Goal: Task Accomplishment & Management: Manage account settings

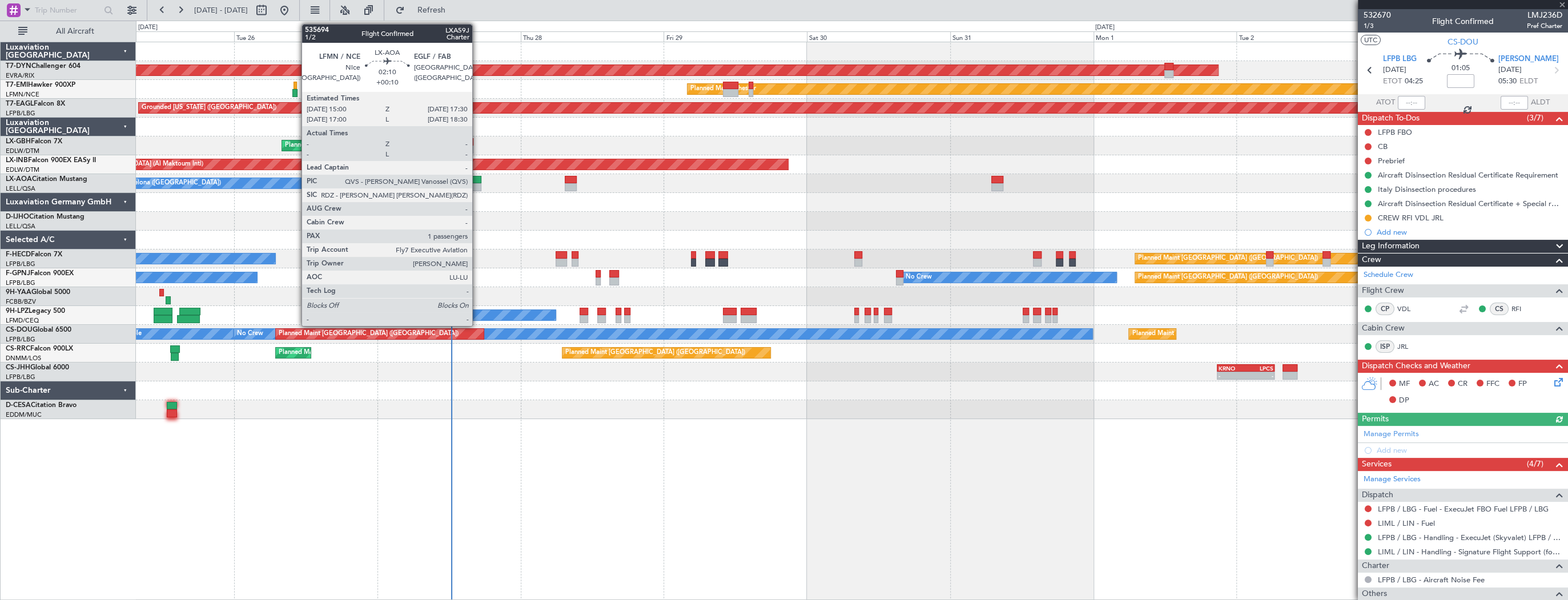
click at [477, 181] on div at bounding box center [474, 179] width 15 height 8
click at [473, 183] on div at bounding box center [474, 187] width 15 height 8
click at [474, 181] on div at bounding box center [474, 179] width 15 height 8
click at [474, 179] on div at bounding box center [474, 179] width 15 height 8
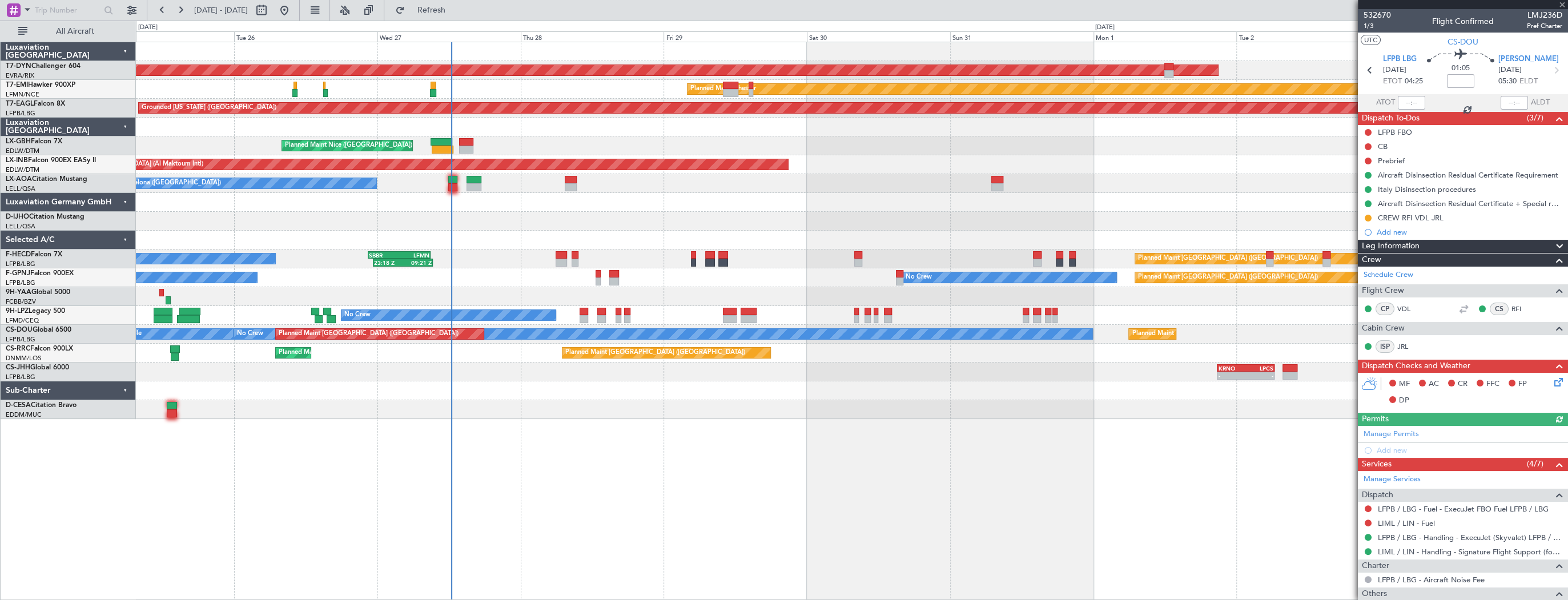
click at [510, 202] on div at bounding box center [851, 202] width 1432 height 19
click at [446, 191] on div "No Crew Barcelona ([GEOGRAPHIC_DATA])" at bounding box center [851, 183] width 1432 height 19
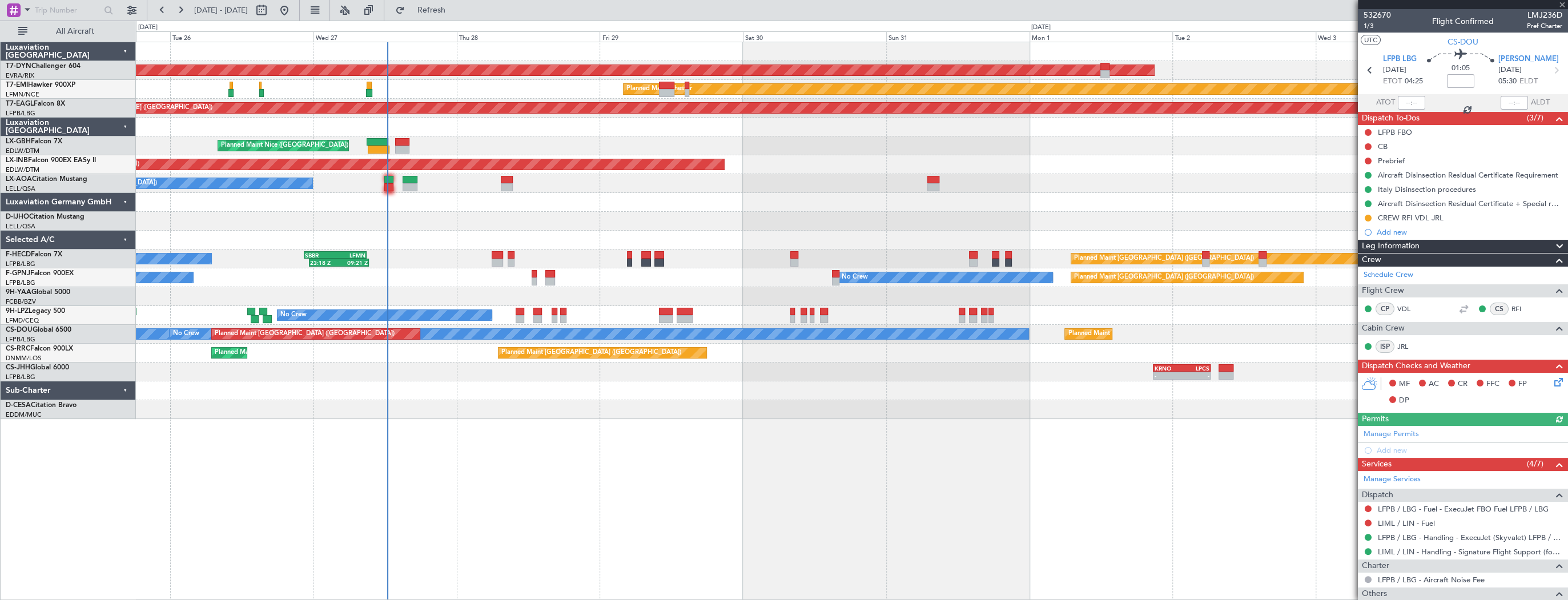
click at [416, 183] on div at bounding box center [410, 187] width 15 height 8
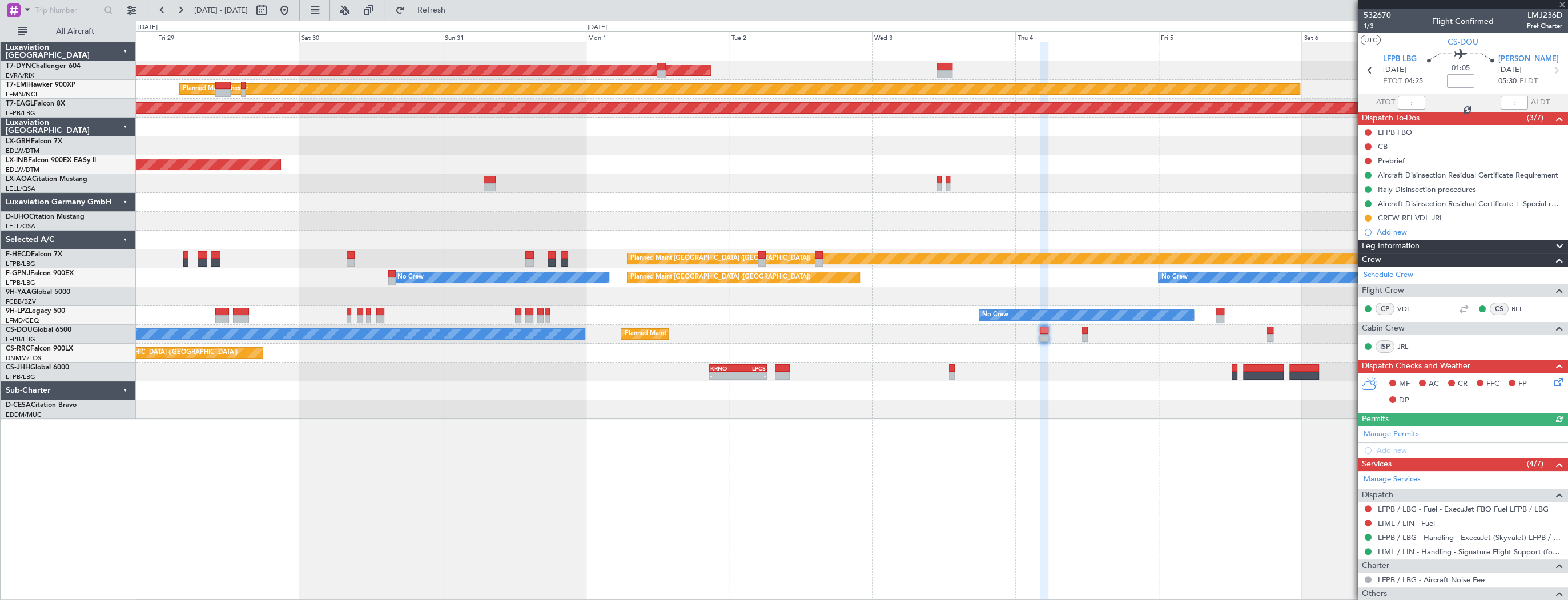
click at [378, 190] on div "AOG Maint Riga (Riga Intl) Planned Maint Chester Grounded New York (Teterboro) …" at bounding box center [851, 230] width 1432 height 377
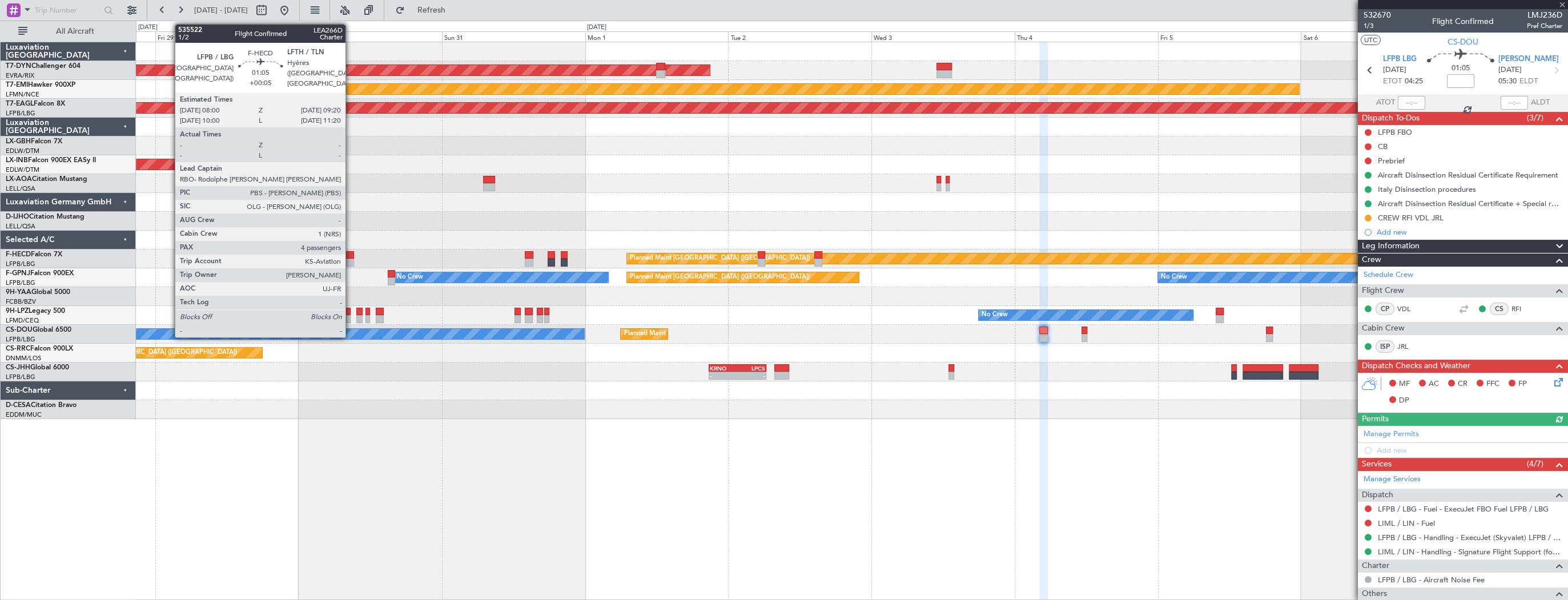
click at [351, 254] on div at bounding box center [349, 254] width 8 height 8
click at [349, 256] on div at bounding box center [349, 254] width 8 height 8
click at [349, 257] on div at bounding box center [349, 254] width 8 height 8
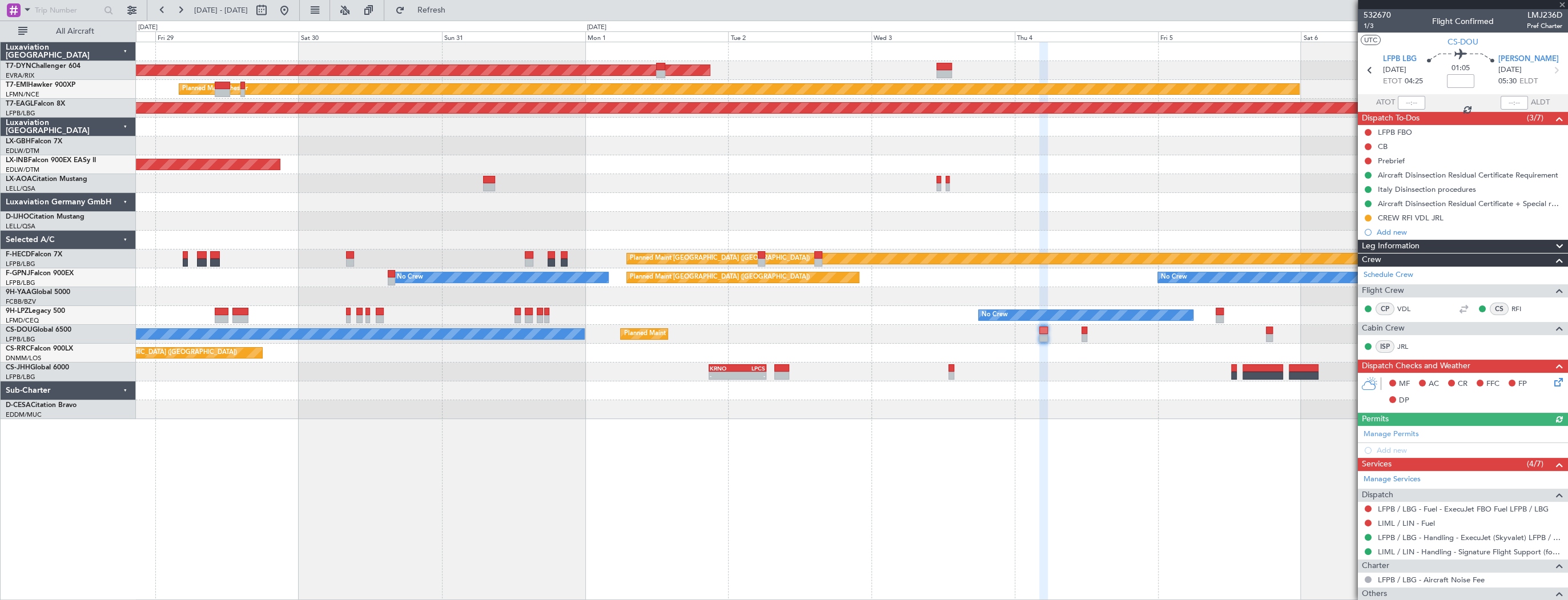
click at [345, 221] on div at bounding box center [851, 221] width 1432 height 19
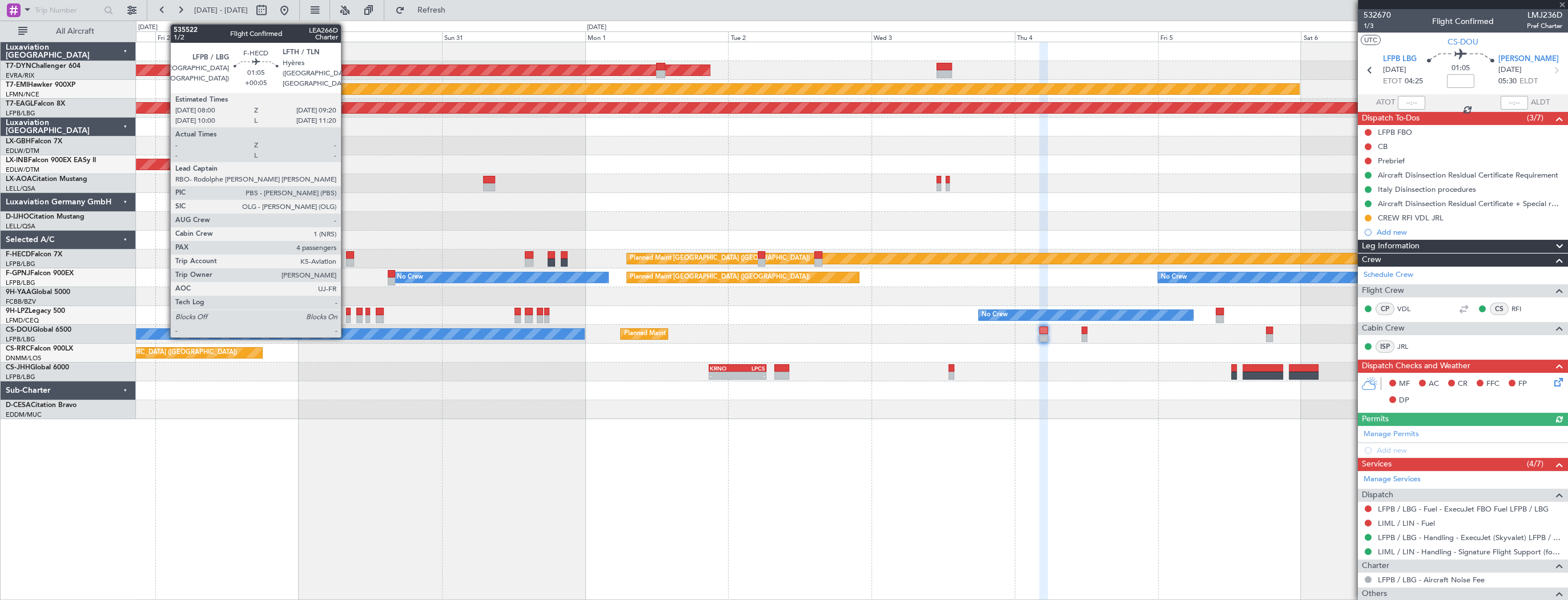
click at [346, 252] on div at bounding box center [349, 254] width 8 height 8
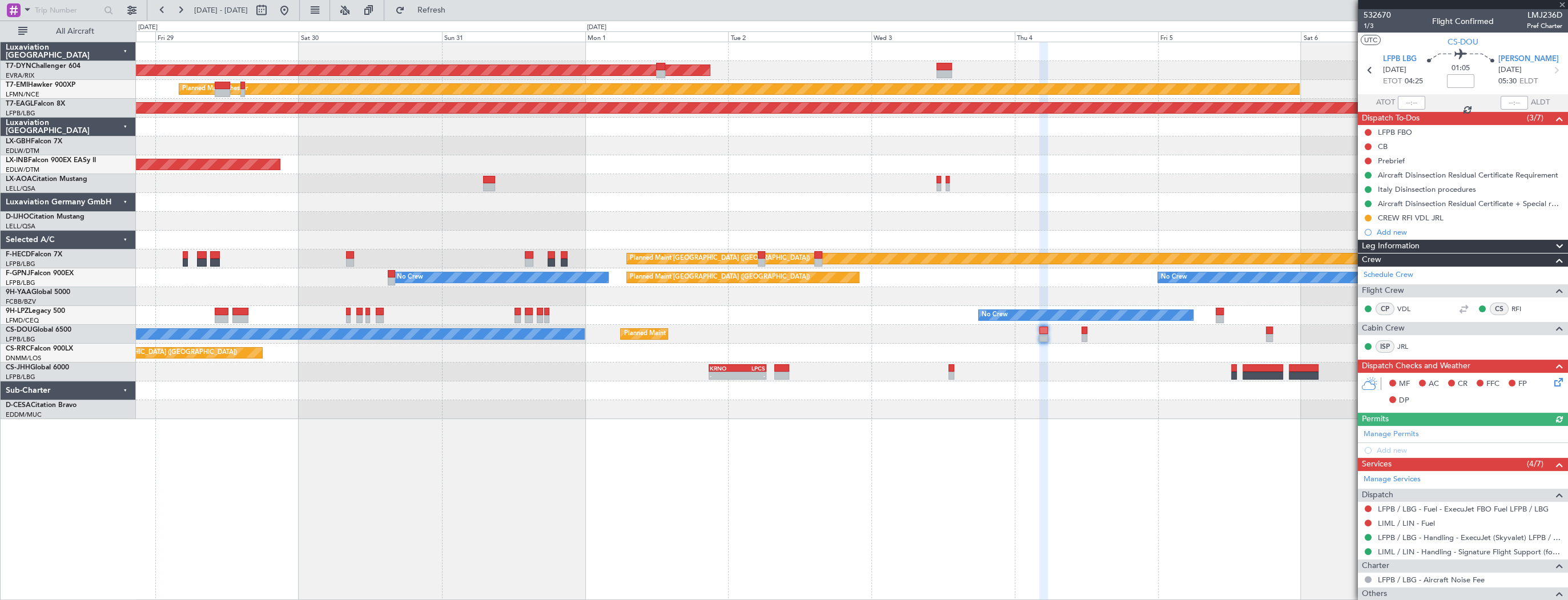
click at [348, 254] on div at bounding box center [349, 254] width 8 height 8
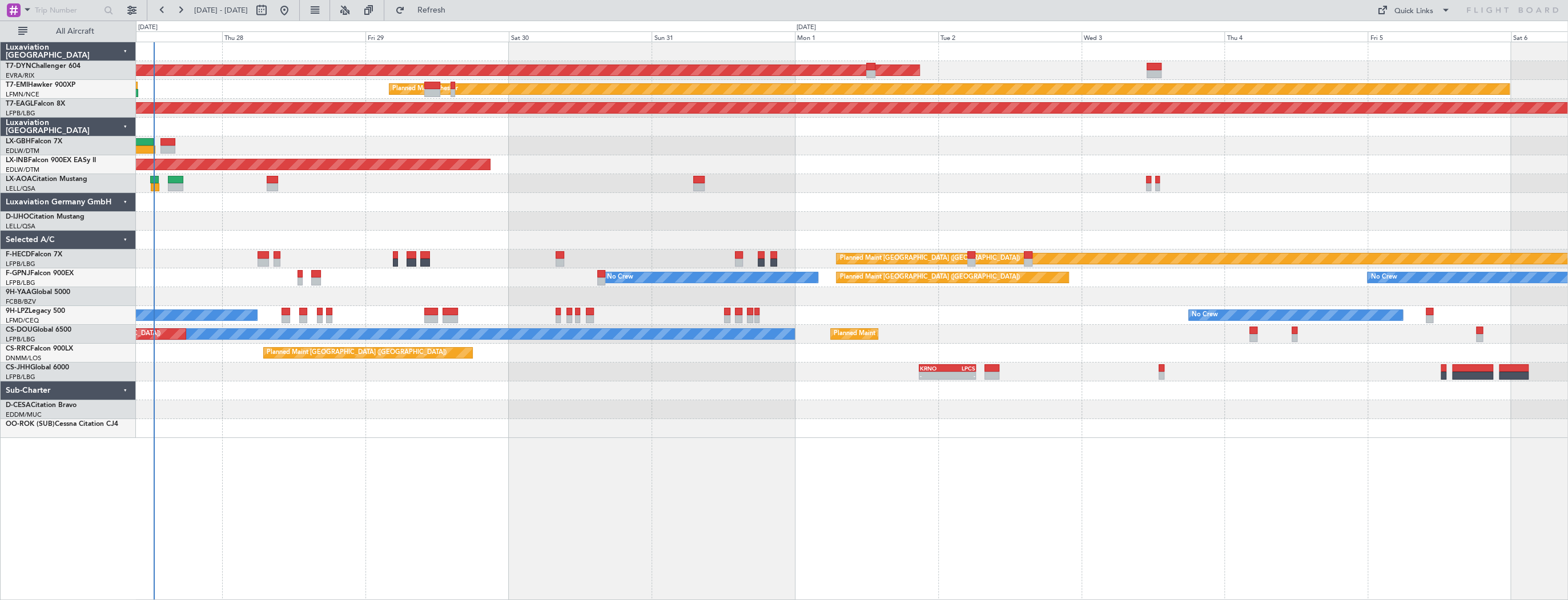
click at [342, 190] on div "AOG Maint Riga (Riga Intl) Planned Maint [PERSON_NAME] Grounded [US_STATE] ([GE…" at bounding box center [851, 240] width 1432 height 396
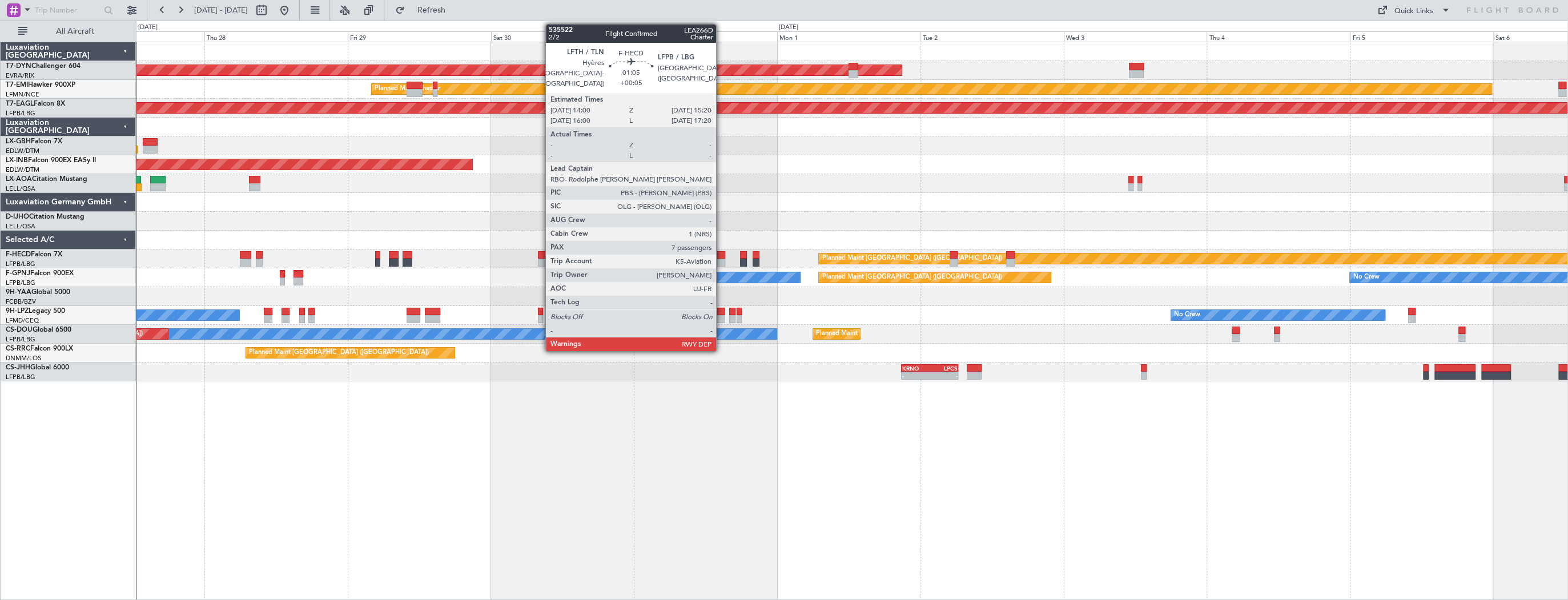
click at [721, 256] on div at bounding box center [720, 254] width 8 height 8
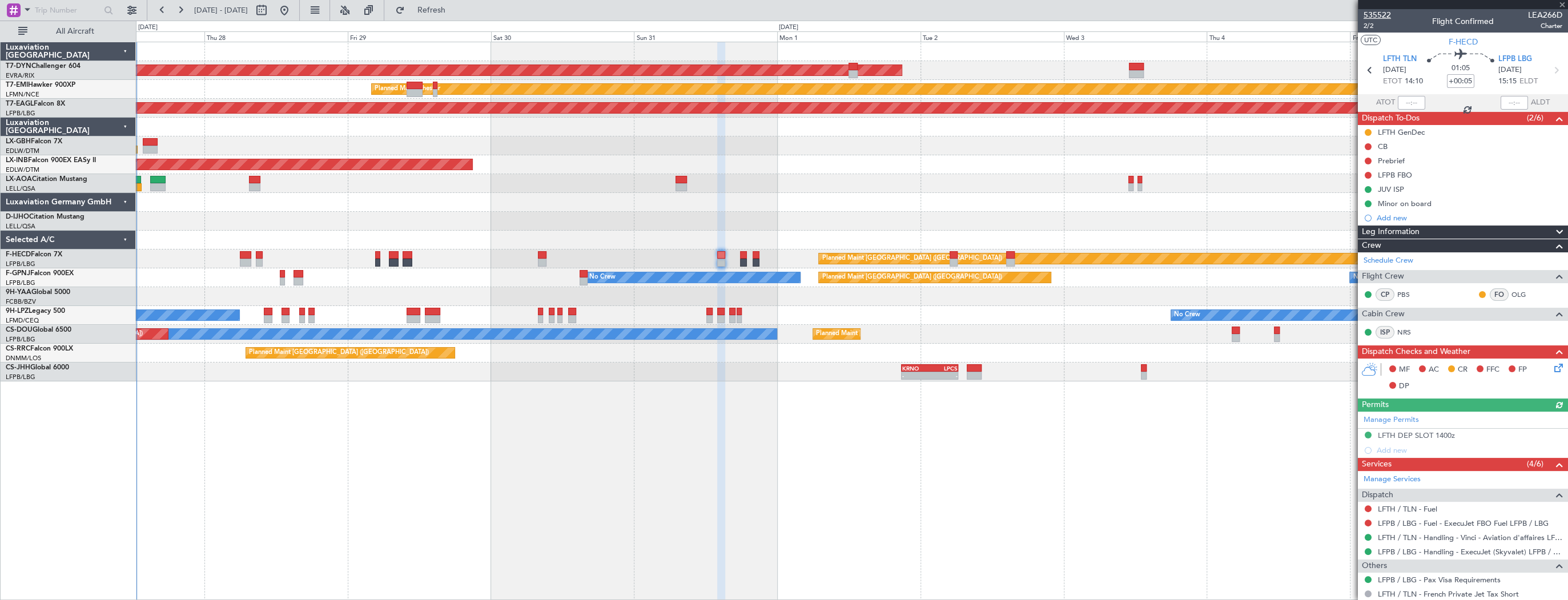
click at [1388, 16] on span "535522" at bounding box center [1377, 15] width 27 height 12
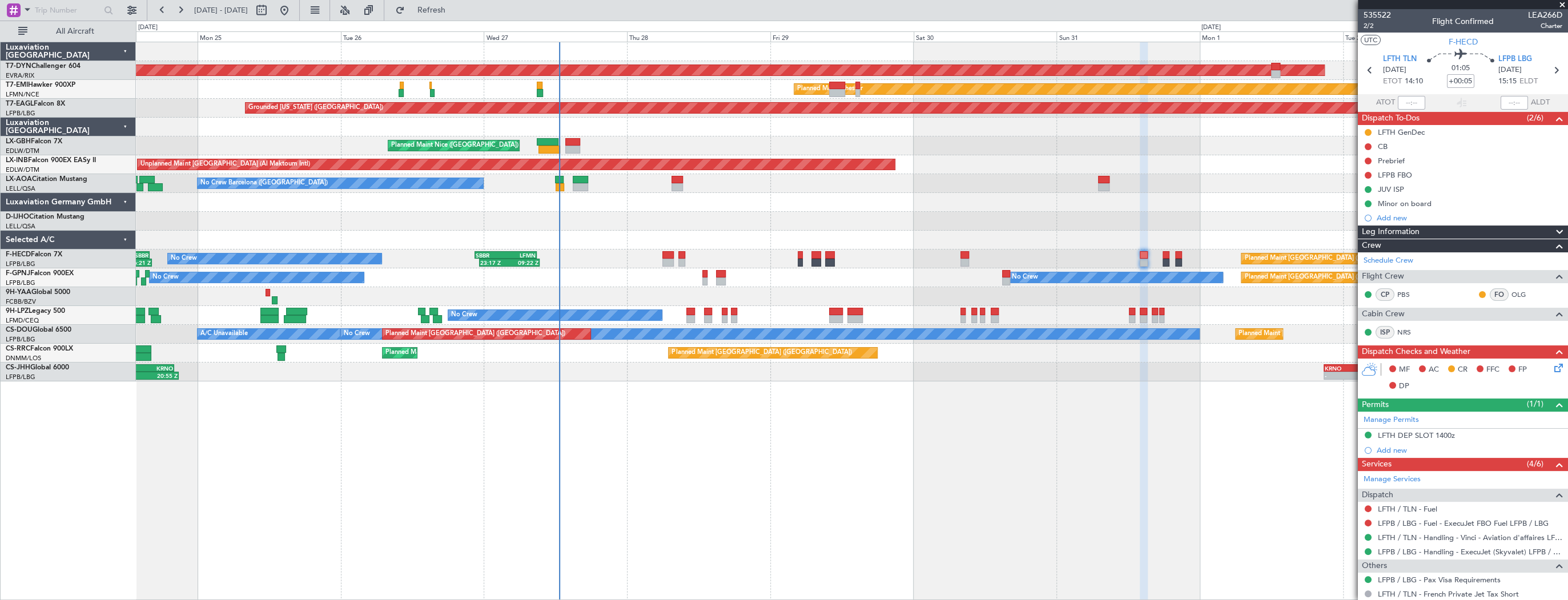
click at [715, 228] on div at bounding box center [851, 221] width 1432 height 19
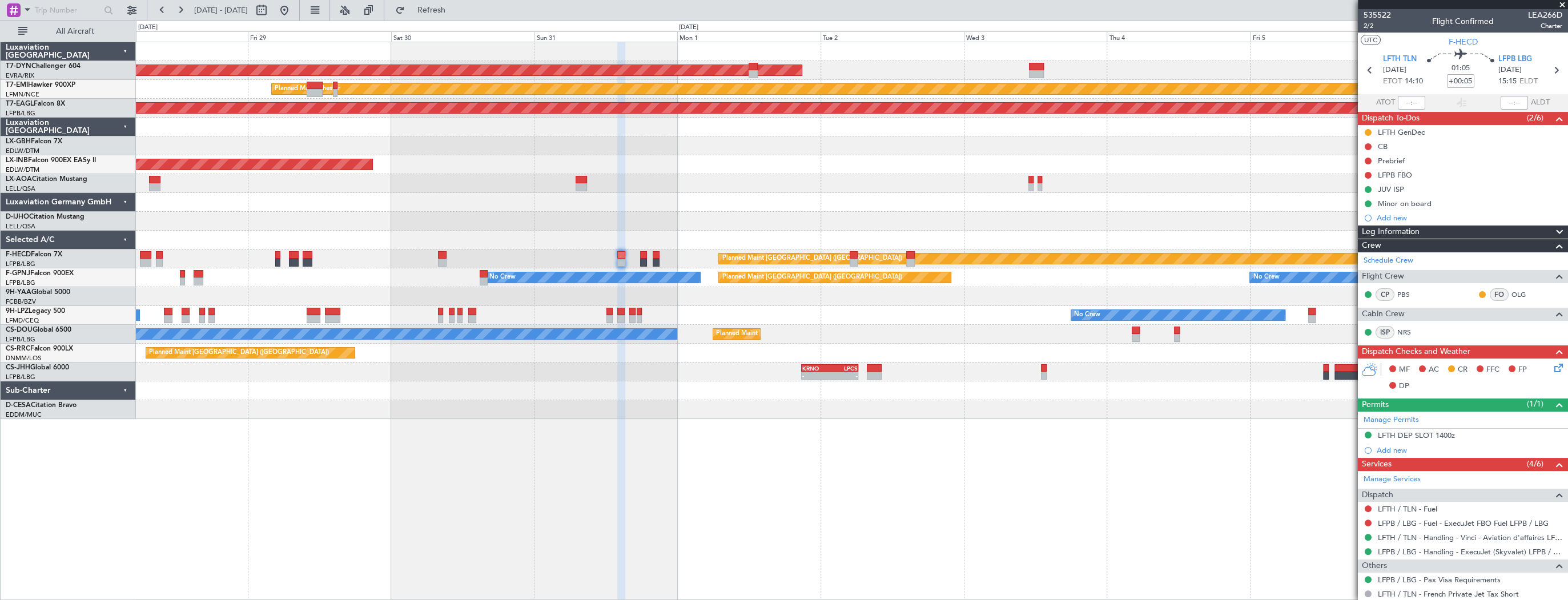
click at [391, 290] on div at bounding box center [851, 296] width 1432 height 19
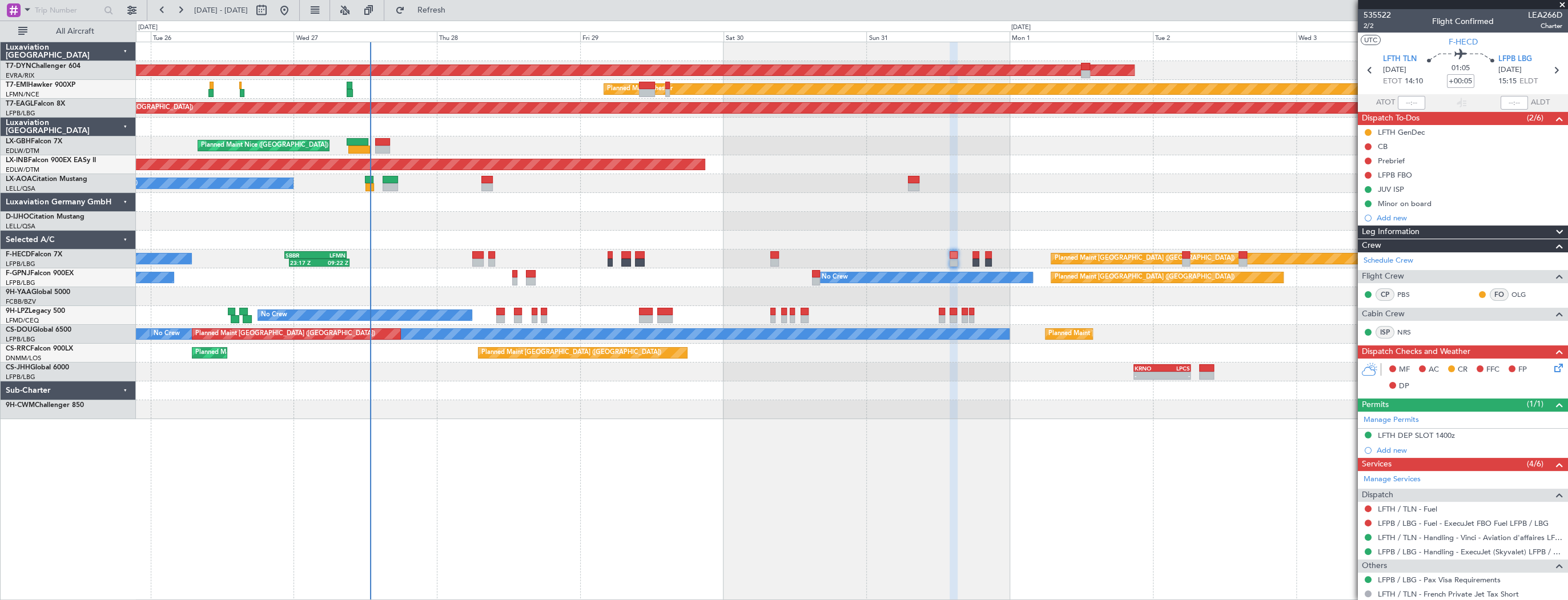
click at [708, 301] on div at bounding box center [851, 296] width 1432 height 19
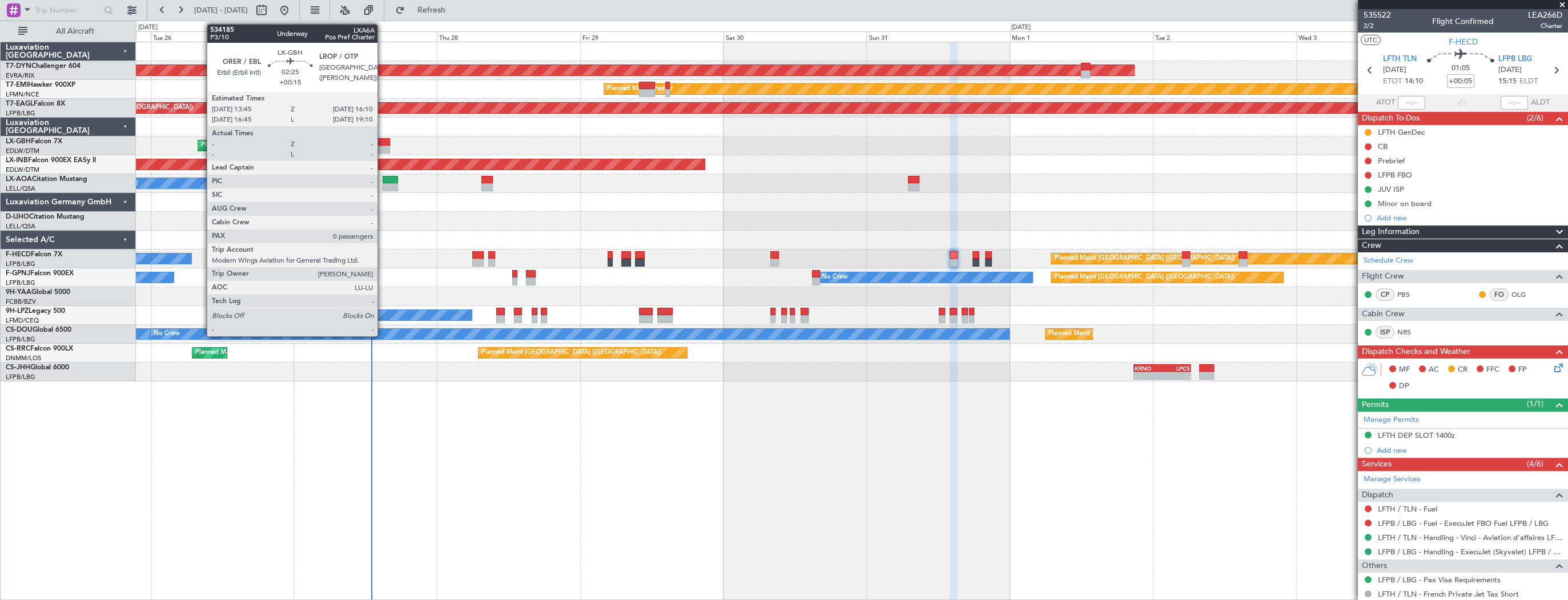
click at [382, 139] on div at bounding box center [382, 142] width 15 height 8
type input "+00:15"
type input "0"
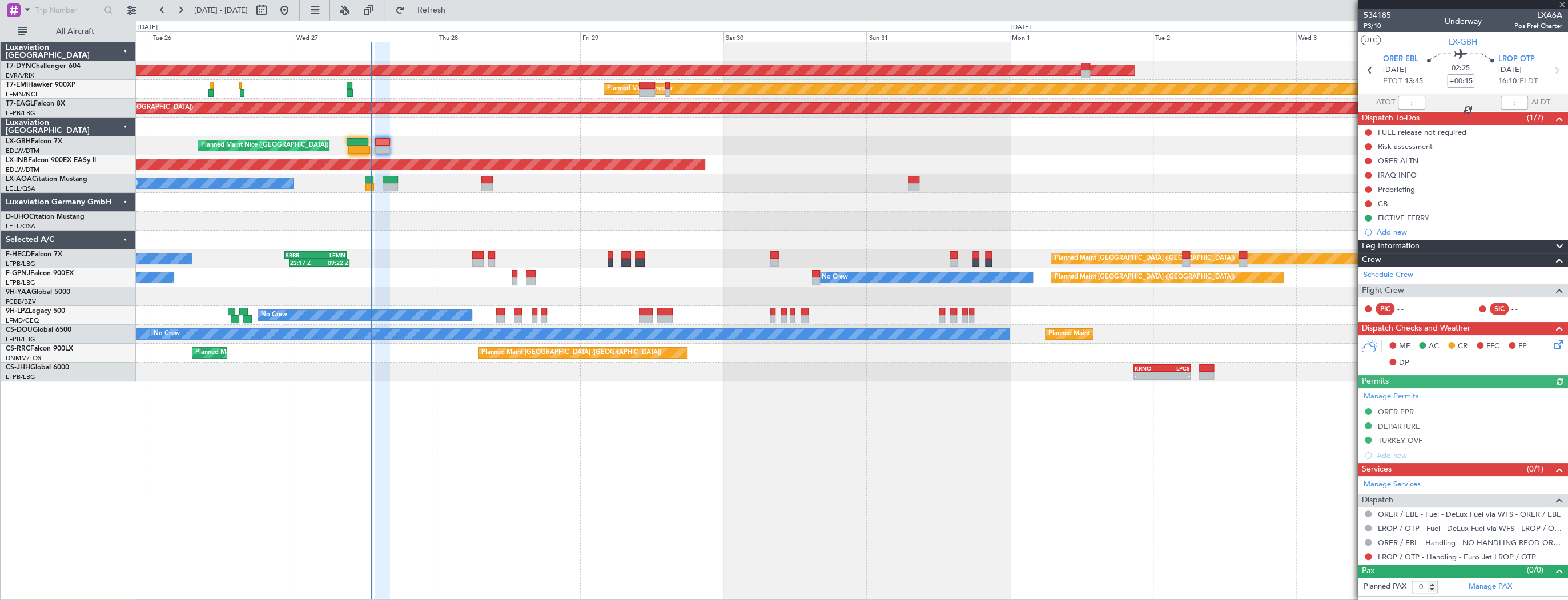
click at [1366, 26] on span "P3/10" at bounding box center [1377, 26] width 27 height 10
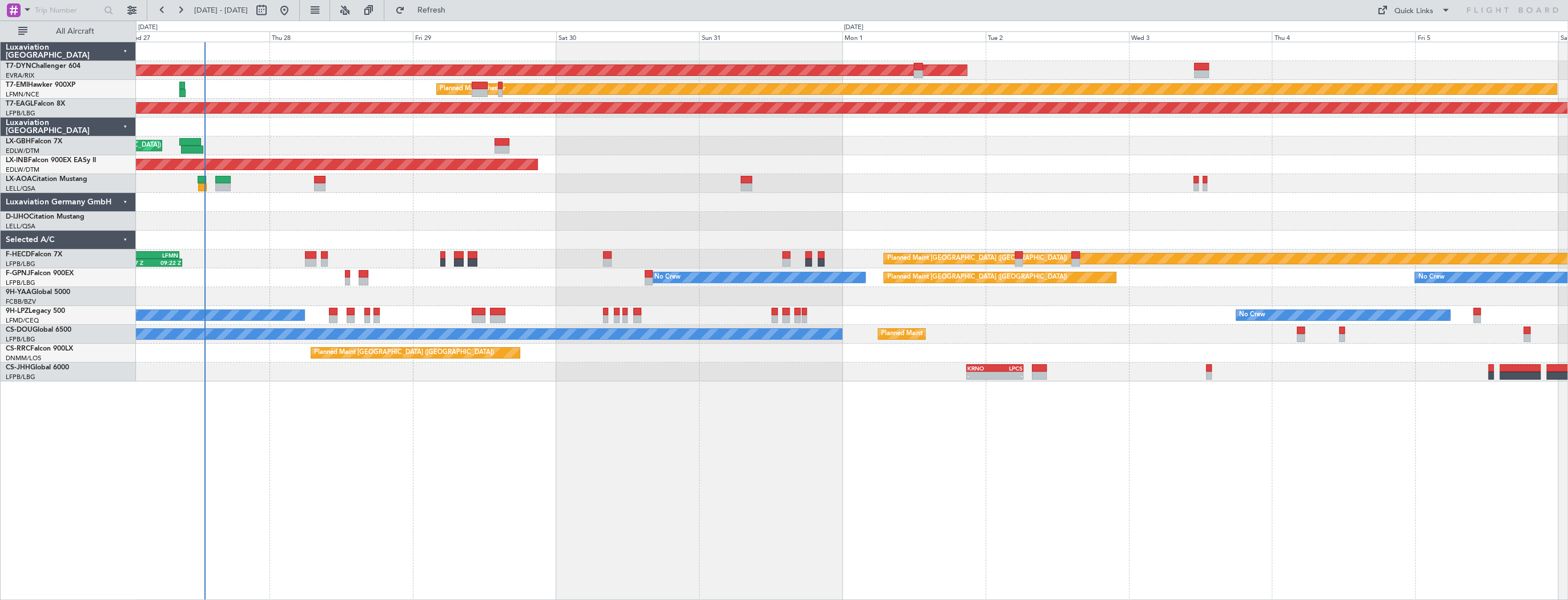
click at [415, 219] on div at bounding box center [851, 221] width 1432 height 19
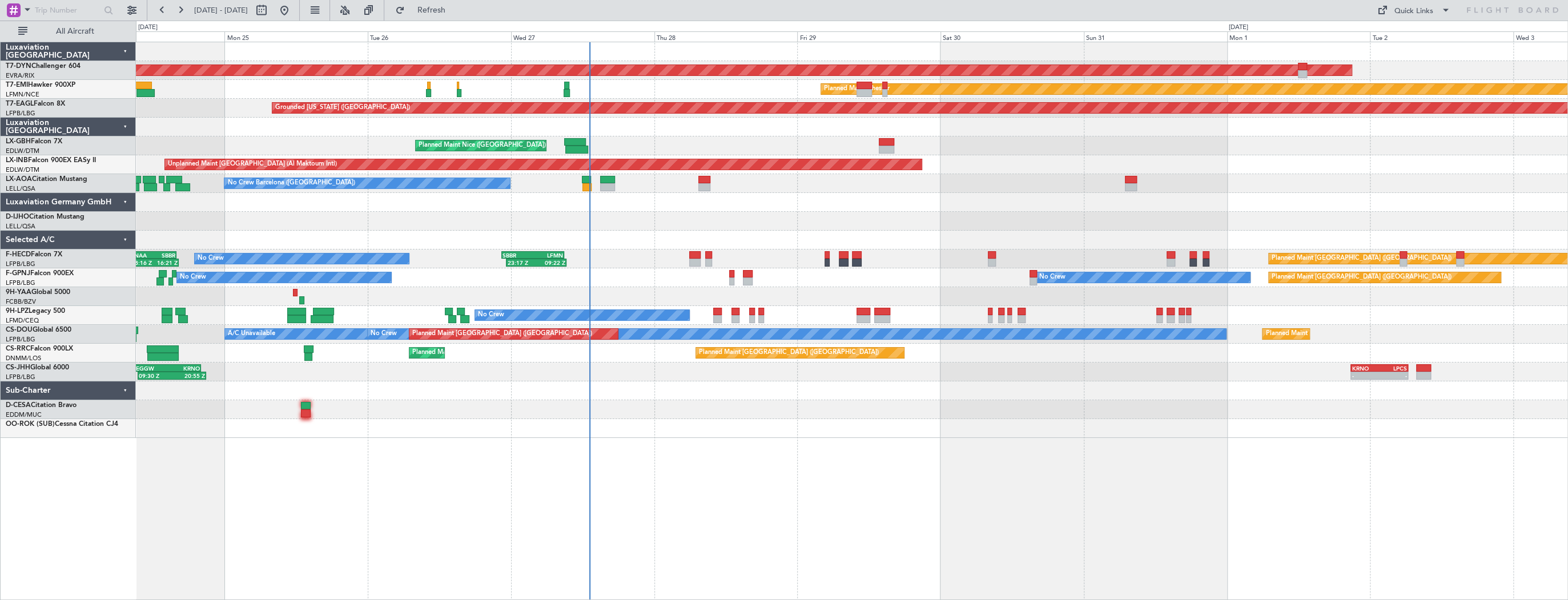
click at [848, 286] on div "AOG Maint Riga (Riga Intl) Planned Maint [GEOGRAPHIC_DATA]-[GEOGRAPHIC_DATA] Pl…" at bounding box center [851, 240] width 1432 height 396
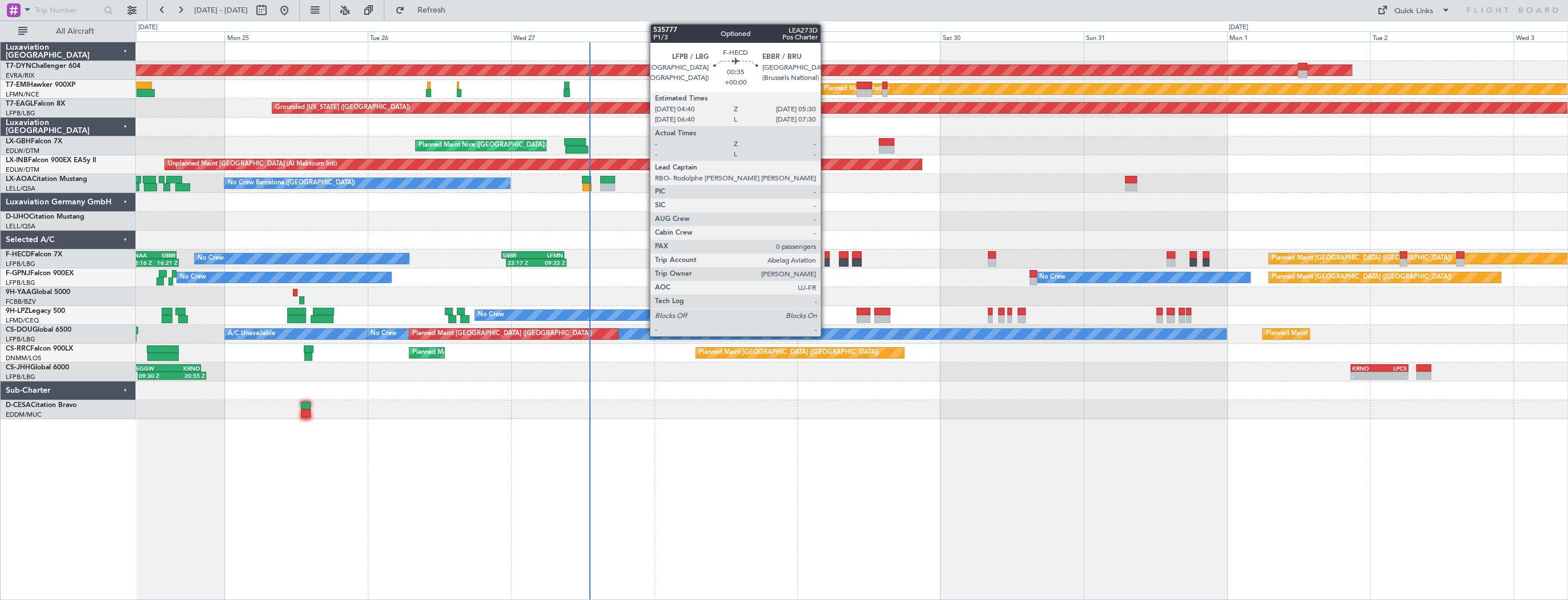
click at [826, 255] on div at bounding box center [827, 254] width 5 height 8
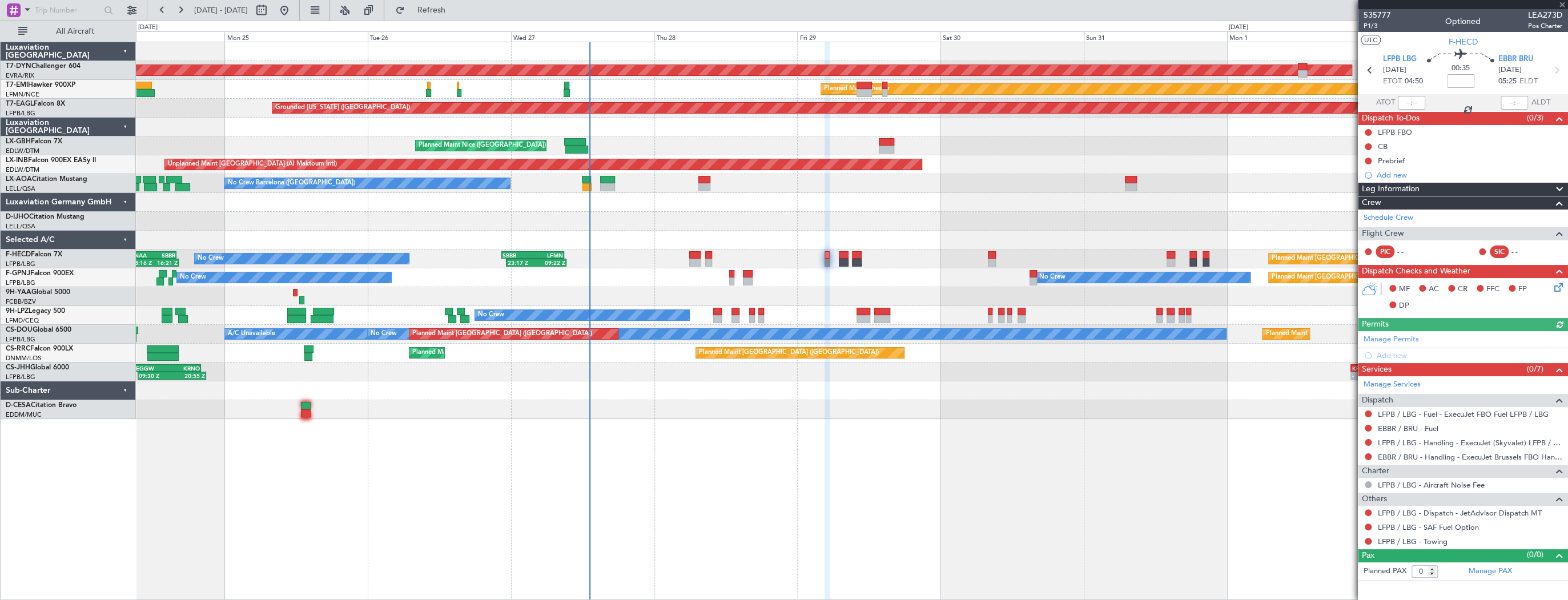
click at [775, 222] on div at bounding box center [851, 221] width 1432 height 19
click at [785, 222] on div at bounding box center [851, 221] width 1432 height 19
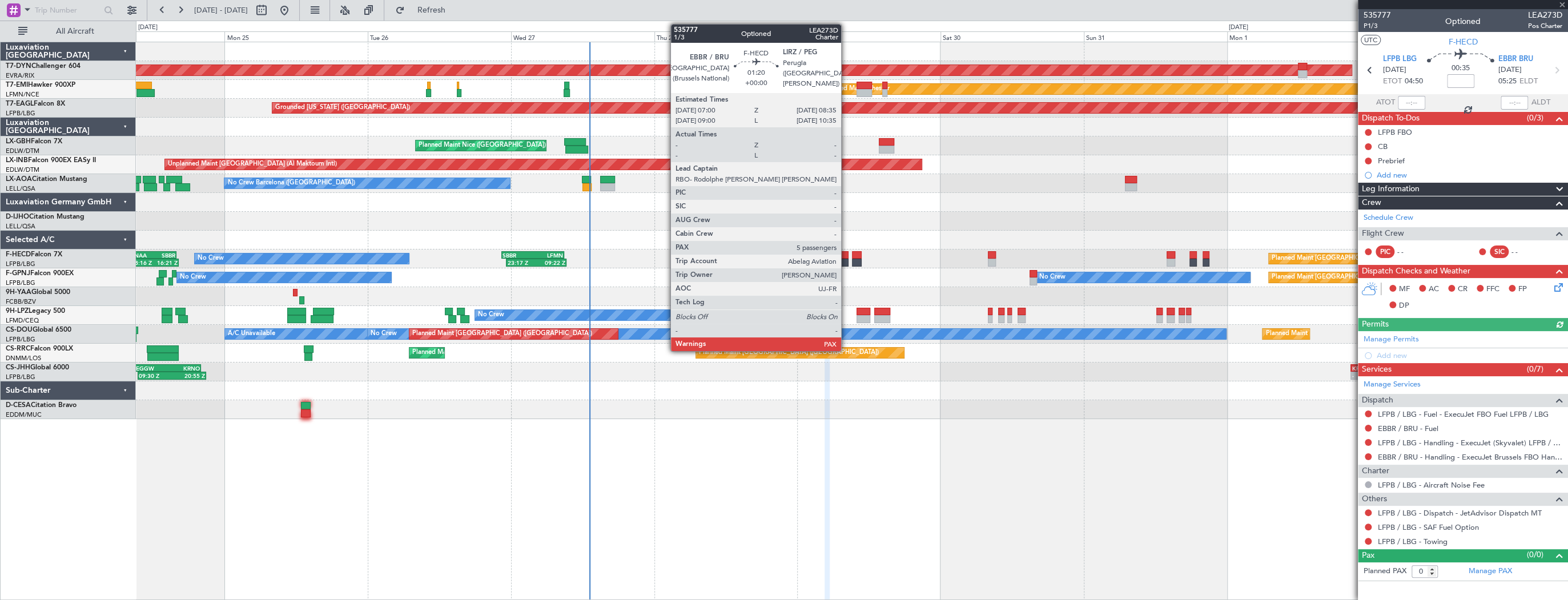
click at [846, 256] on div at bounding box center [843, 254] width 10 height 8
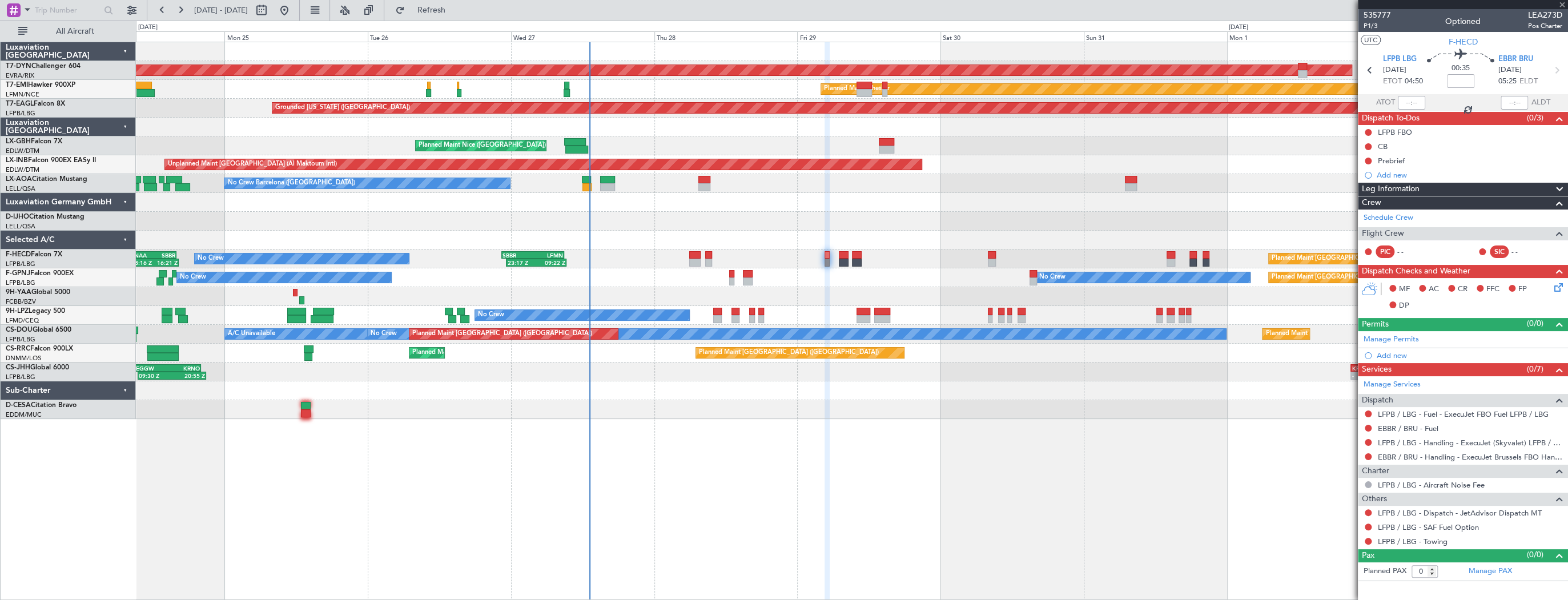
type input "5"
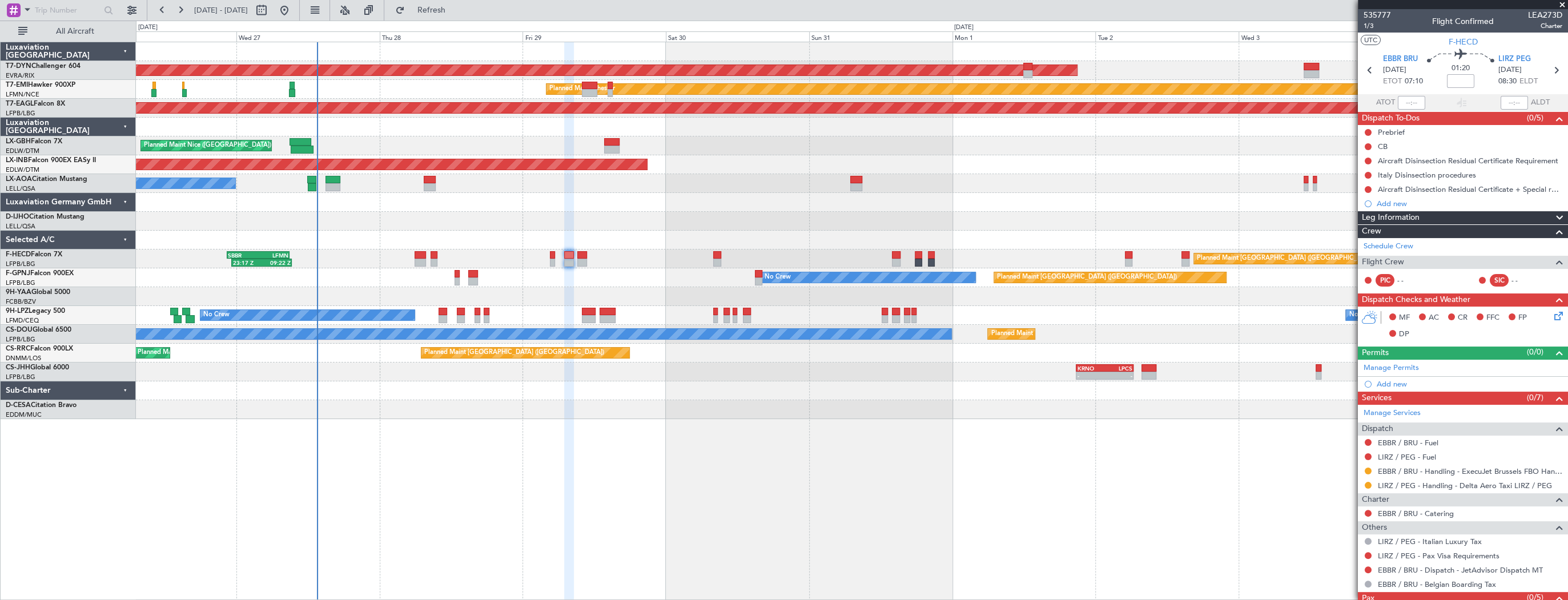
click at [376, 126] on div at bounding box center [851, 126] width 1432 height 19
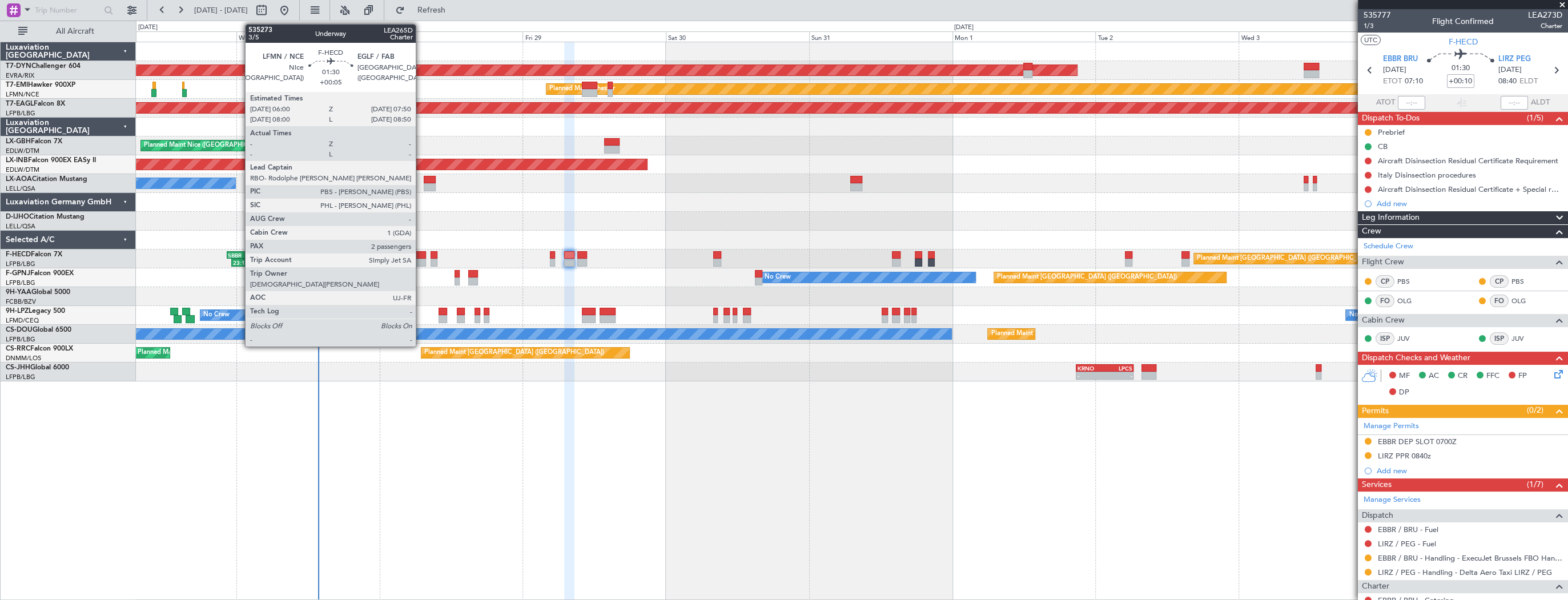
click at [421, 259] on div at bounding box center [420, 262] width 11 height 8
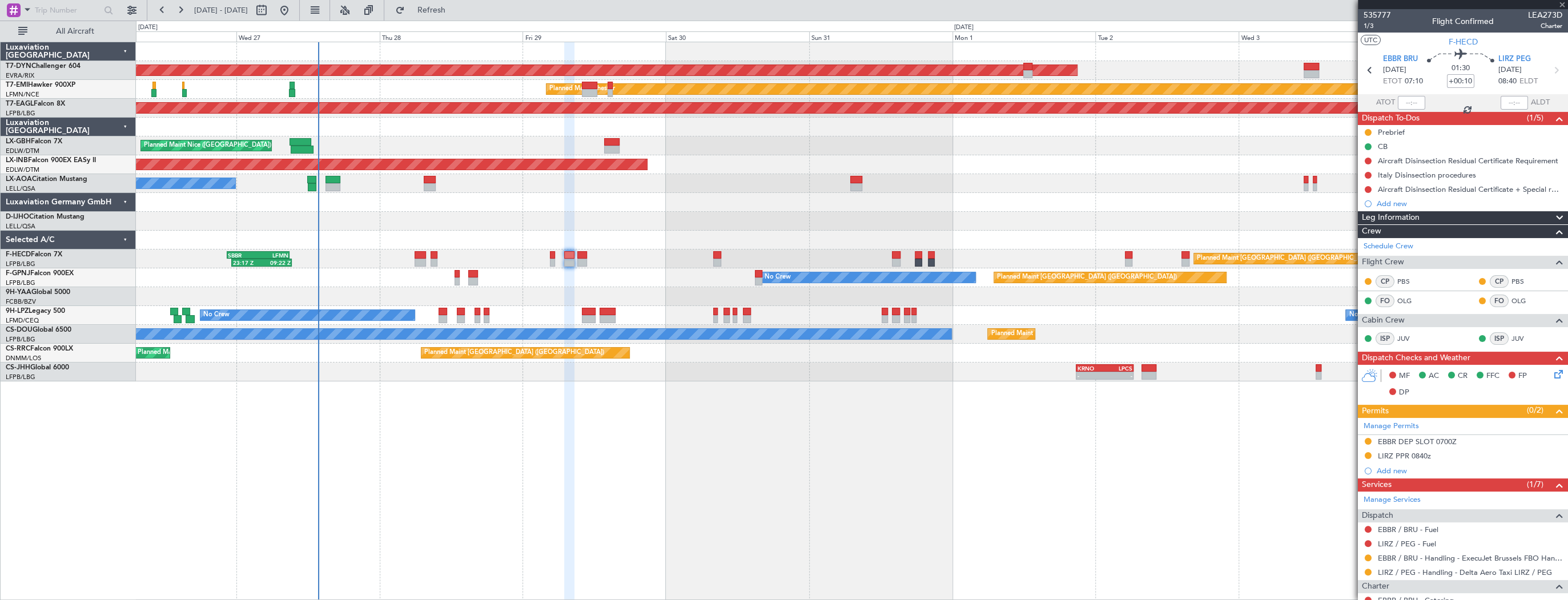
type input "+00:05"
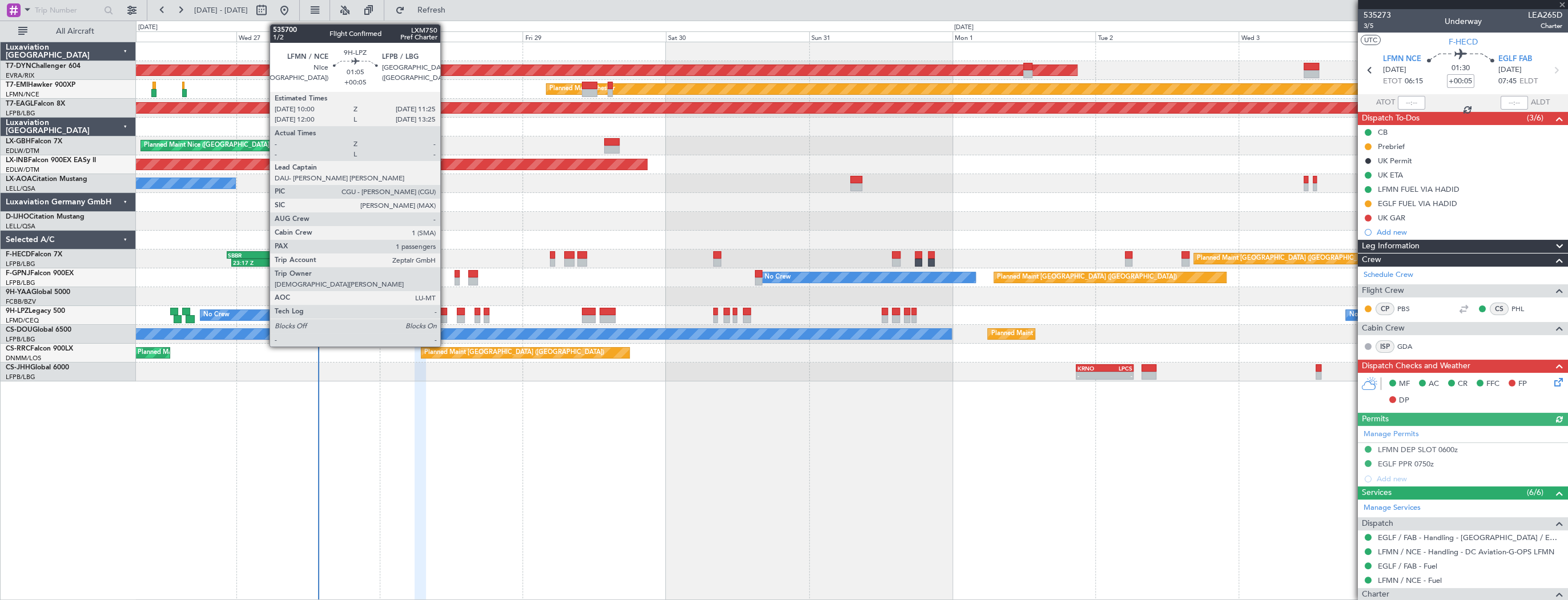
click at [446, 318] on div at bounding box center [443, 318] width 8 height 8
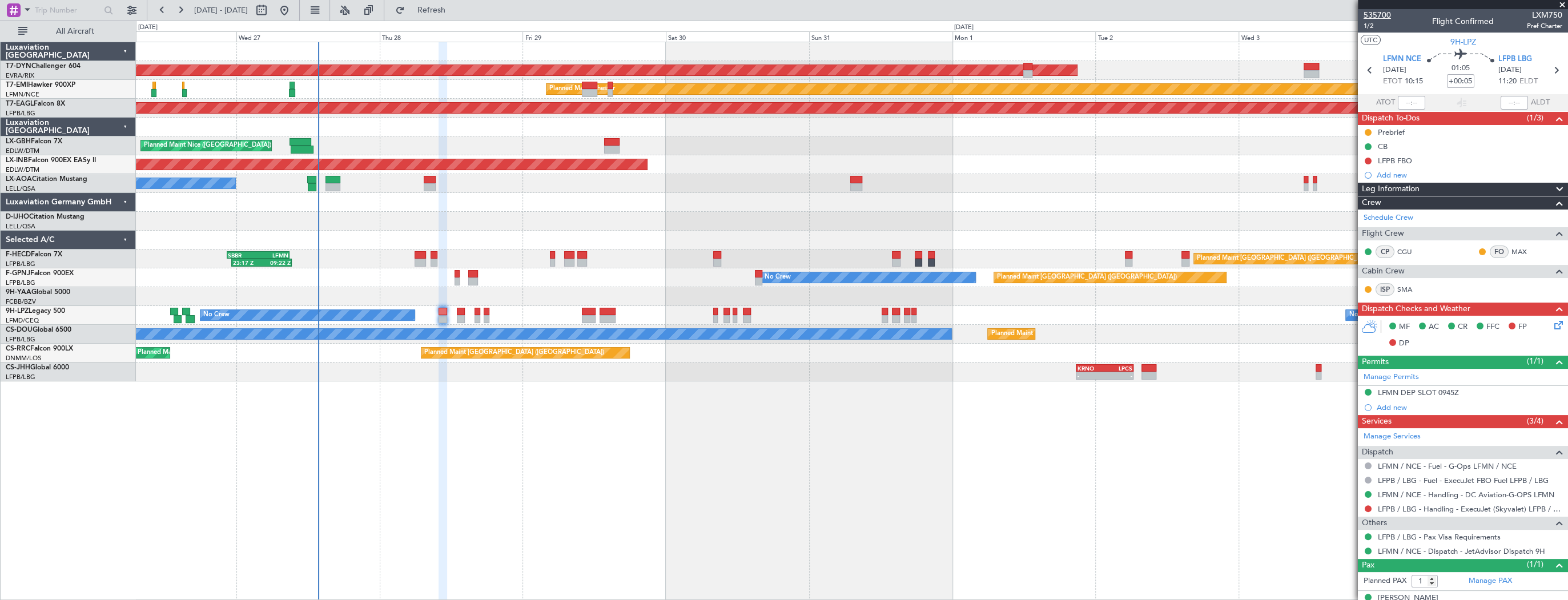
click at [1382, 16] on span "535700" at bounding box center [1377, 15] width 27 height 12
click at [1370, 22] on span "1/2" at bounding box center [1377, 26] width 27 height 10
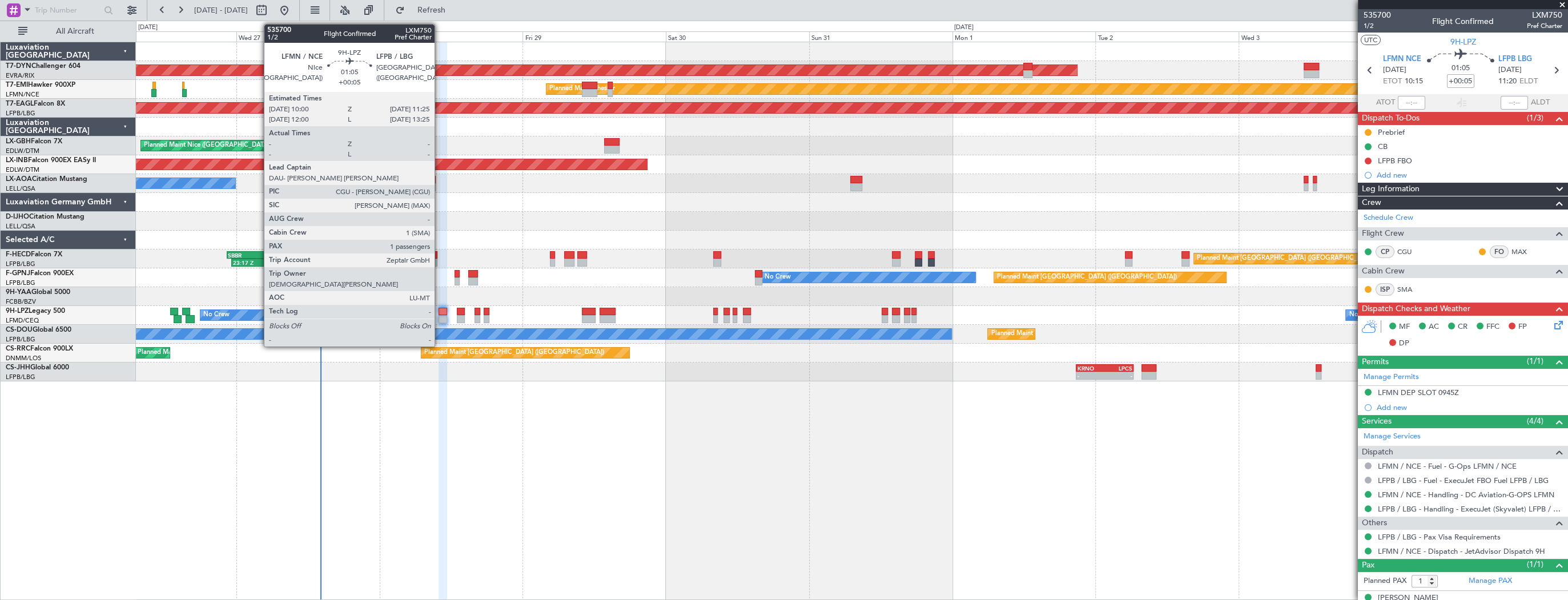
click at [440, 316] on div at bounding box center [443, 318] width 8 height 8
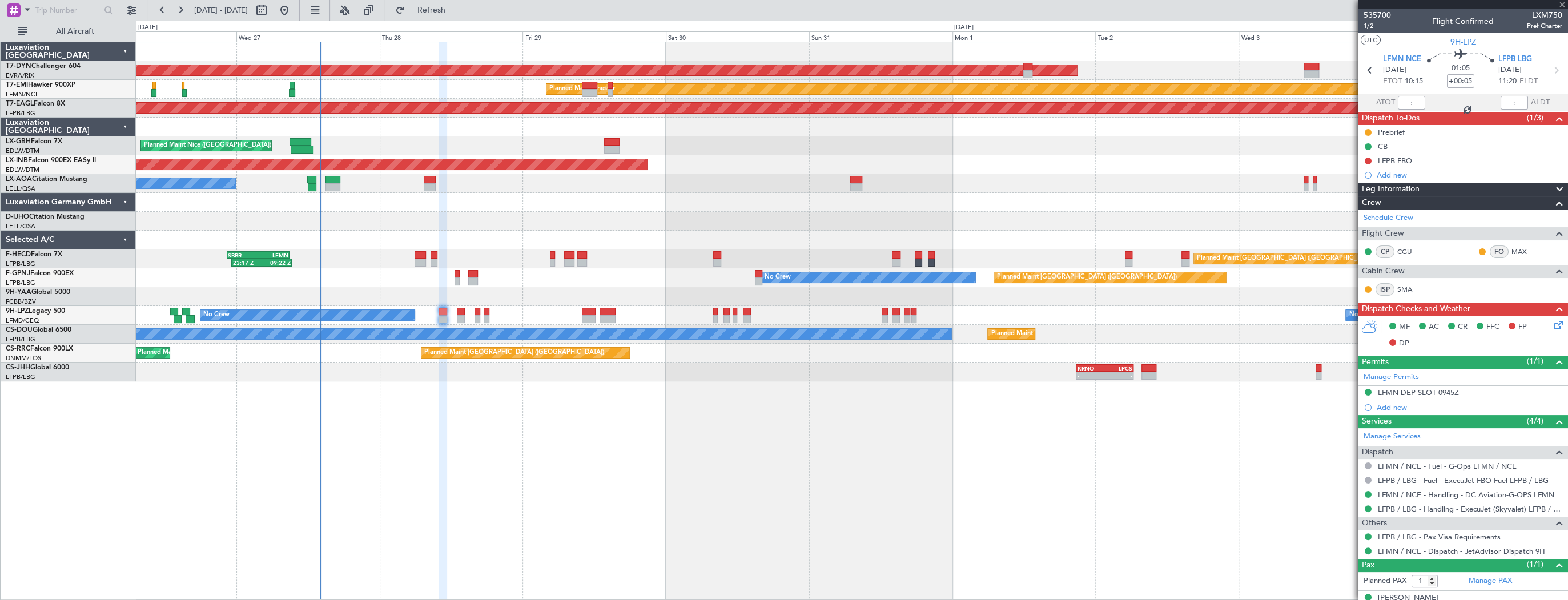
click at [1368, 22] on span "1/2" at bounding box center [1377, 26] width 27 height 10
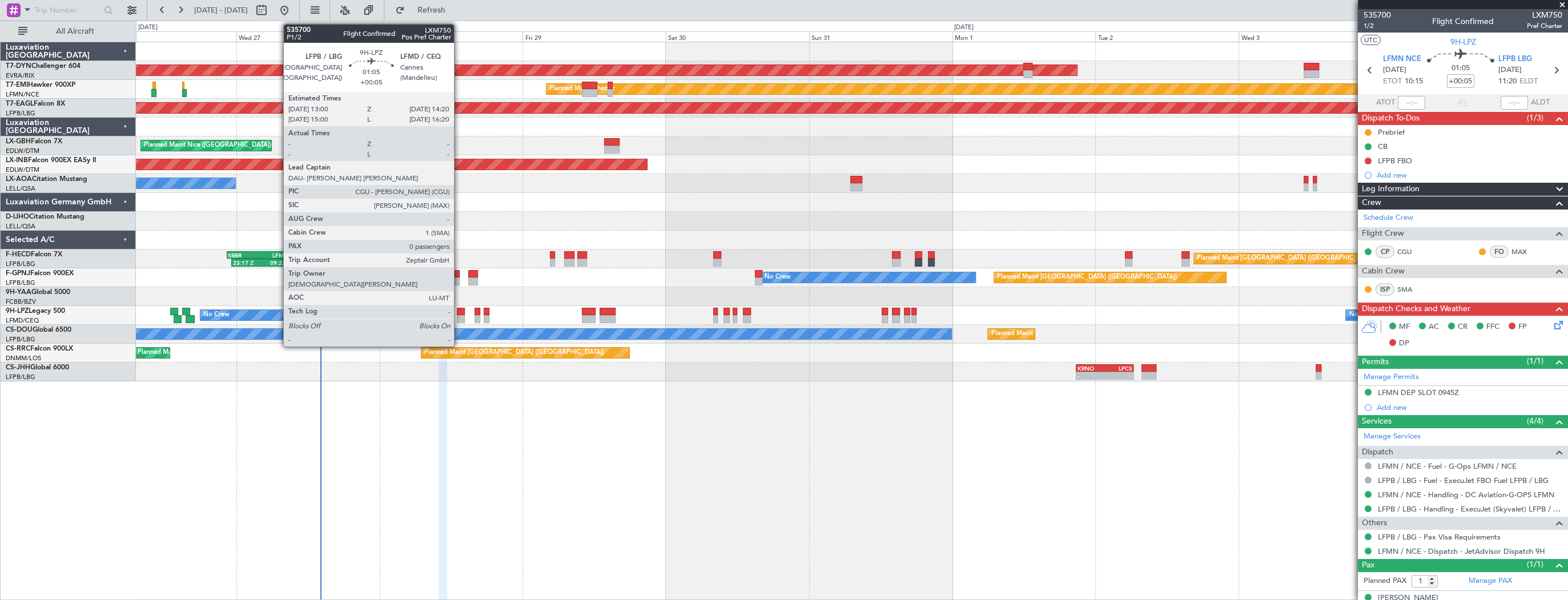
click at [459, 315] on div at bounding box center [460, 318] width 8 height 8
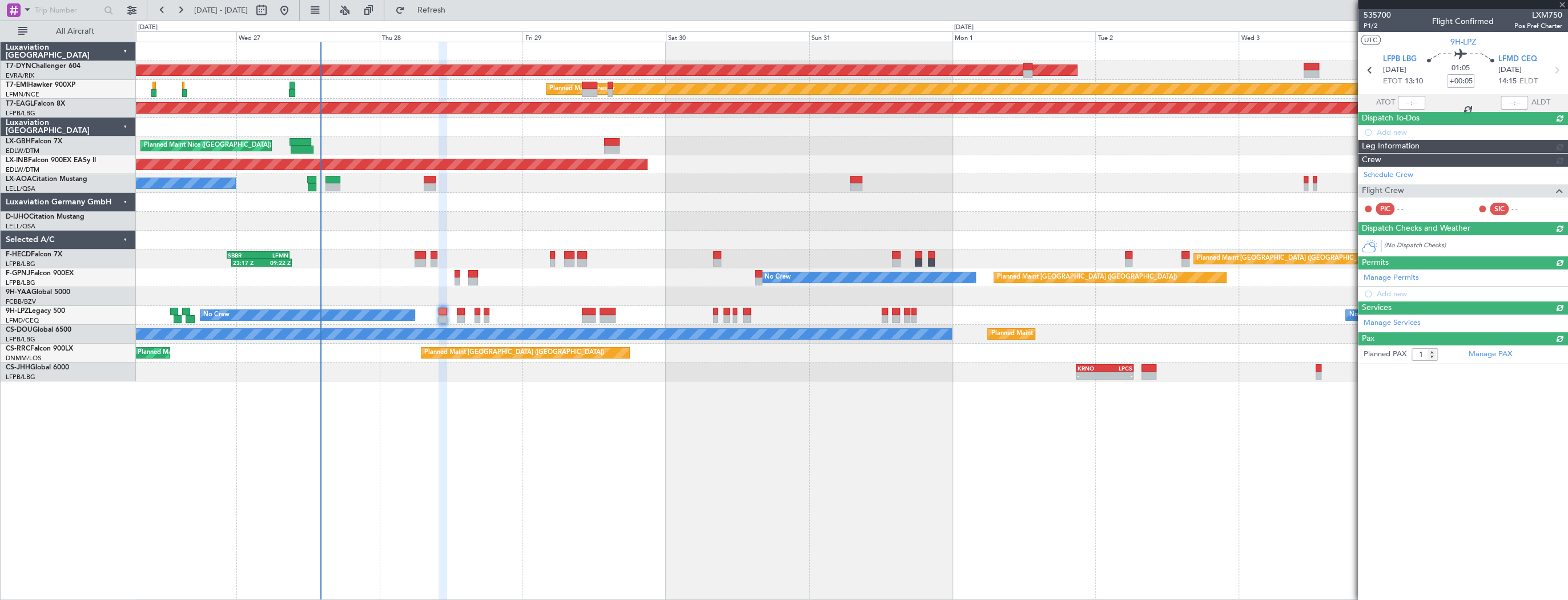
type input "0"
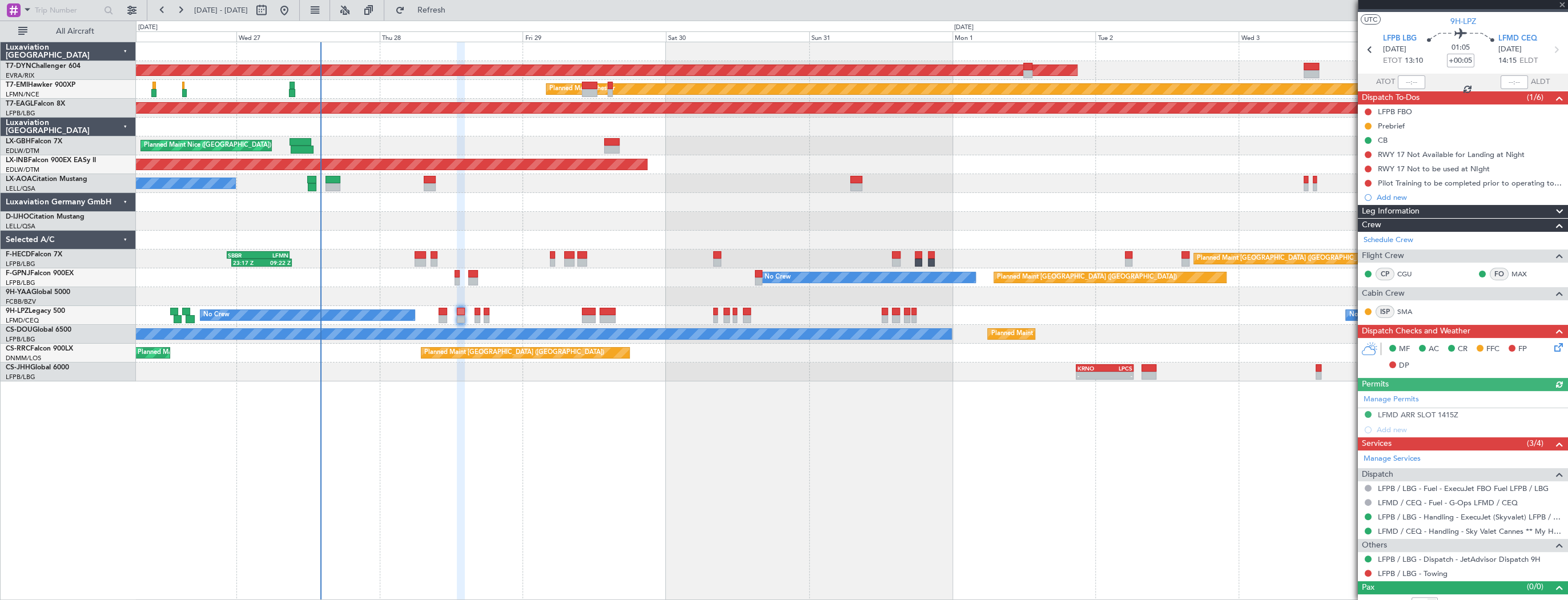
scroll to position [32, 0]
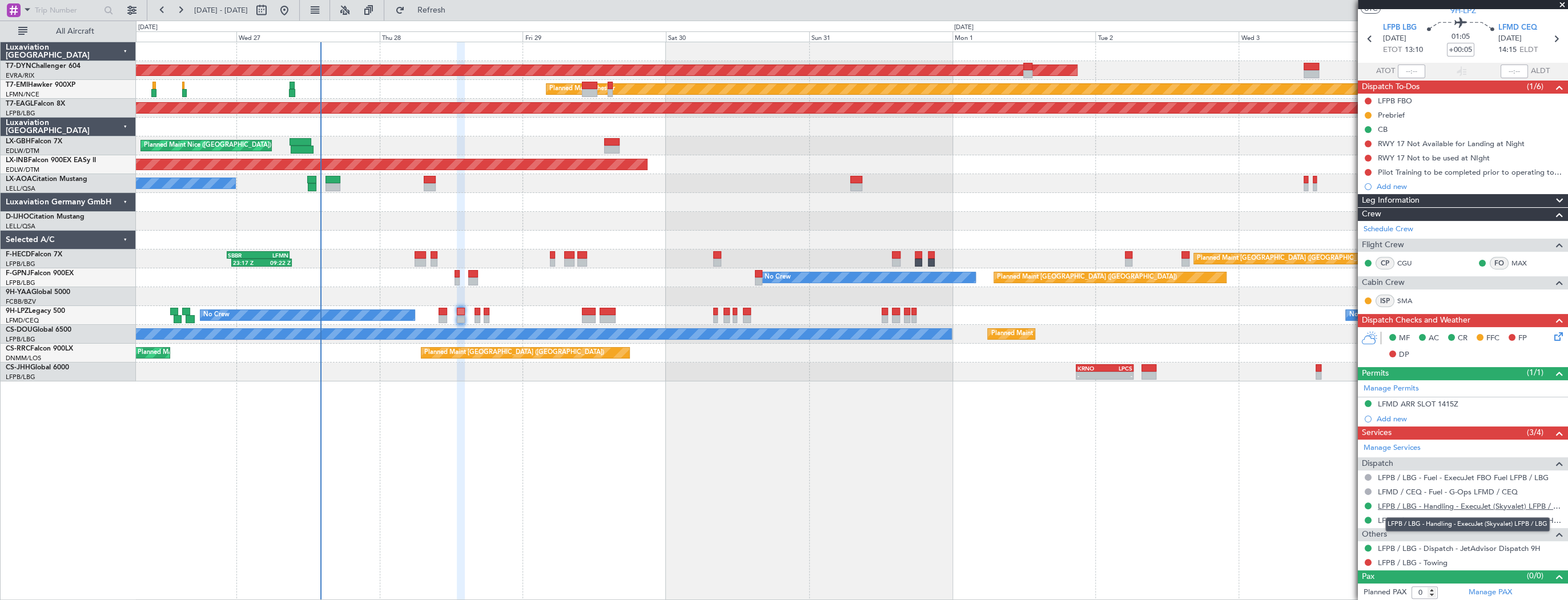
click at [1534, 507] on link "LFPB / LBG - Handling - ExecuJet (Skyvalet) LFPB / LBG" at bounding box center [1470, 506] width 184 height 10
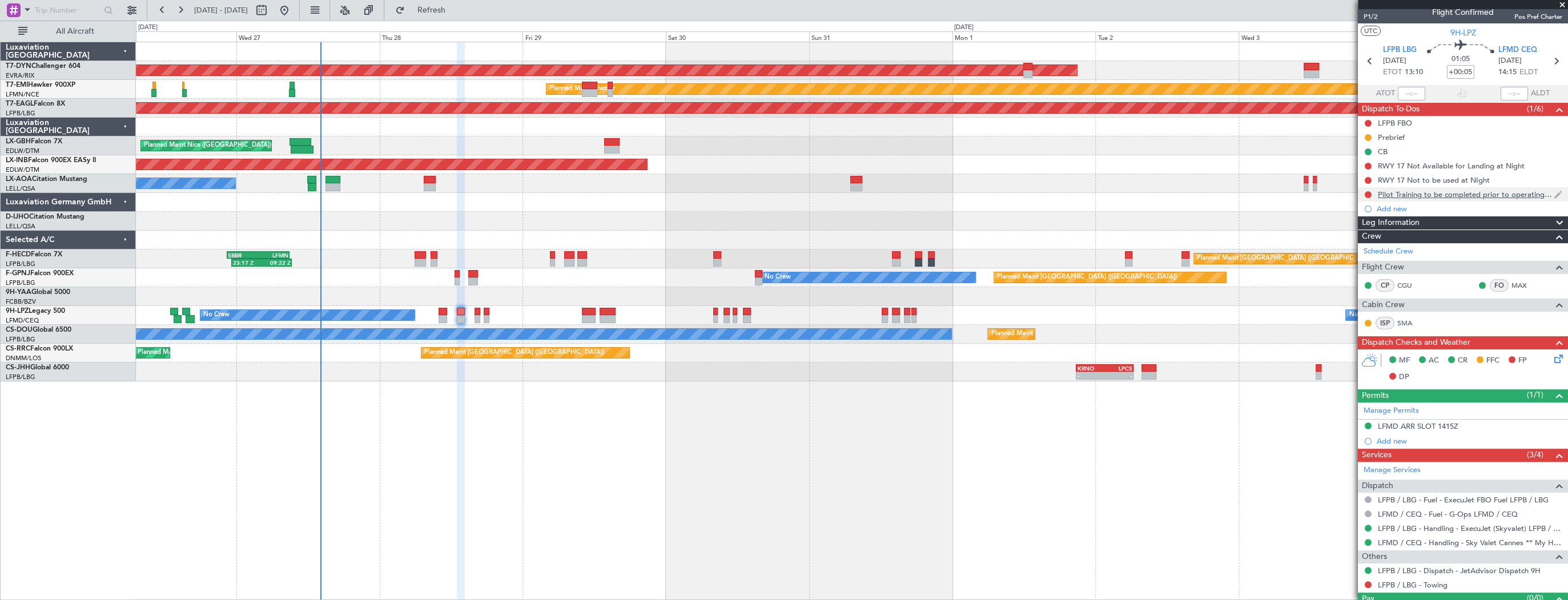
scroll to position [0, 0]
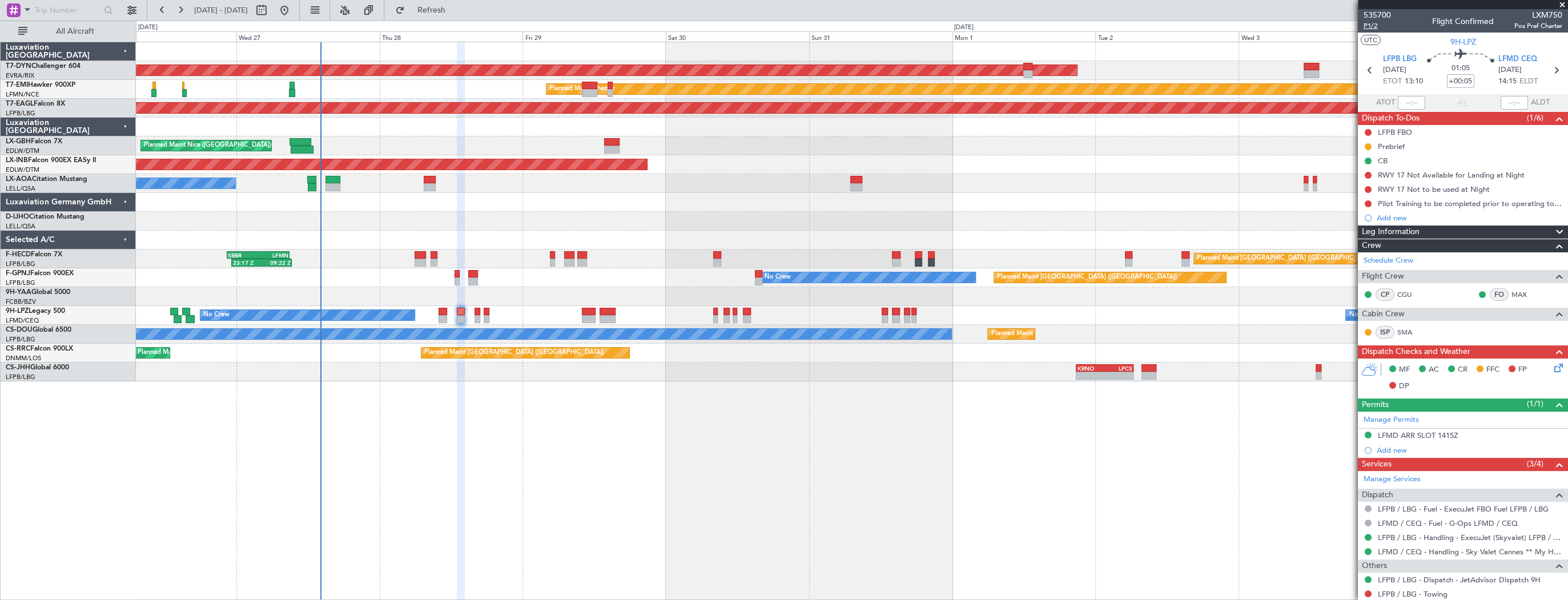
click at [1380, 28] on span "P1/2" at bounding box center [1377, 26] width 27 height 10
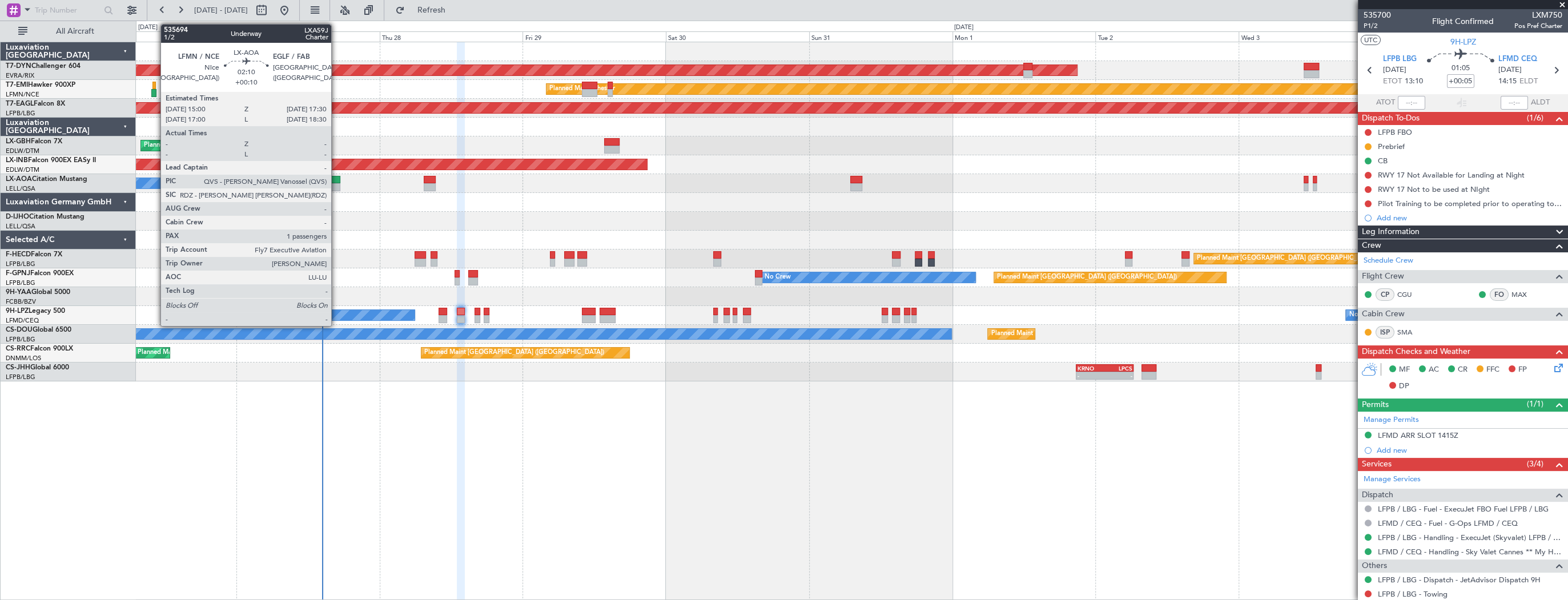
click at [336, 182] on div at bounding box center [333, 179] width 15 height 8
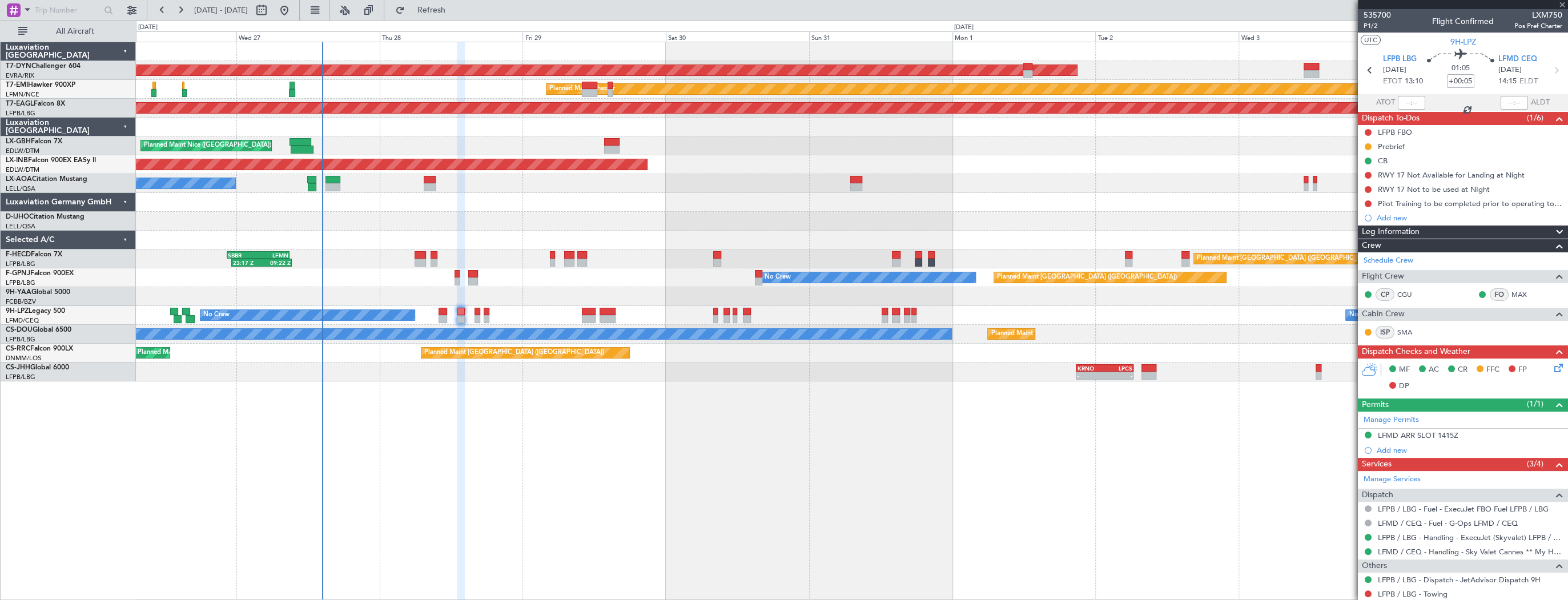
type input "+00:10"
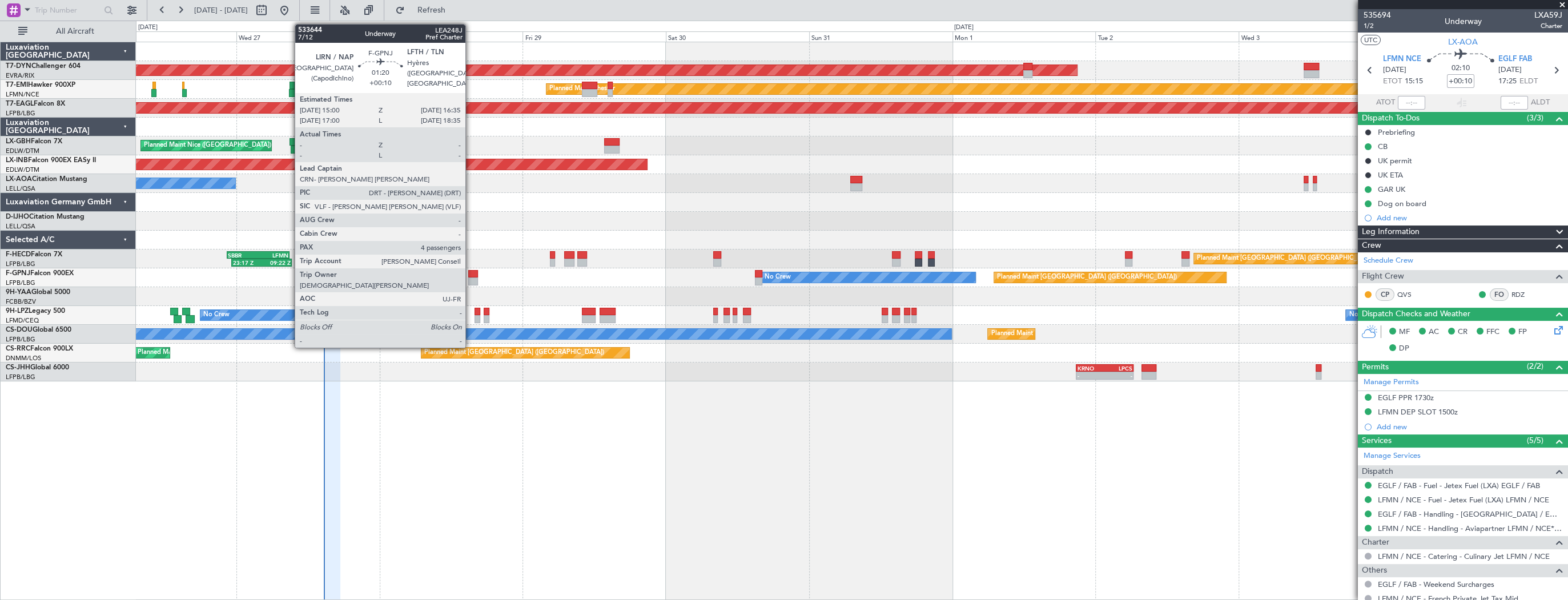
click at [470, 275] on div at bounding box center [473, 273] width 10 height 8
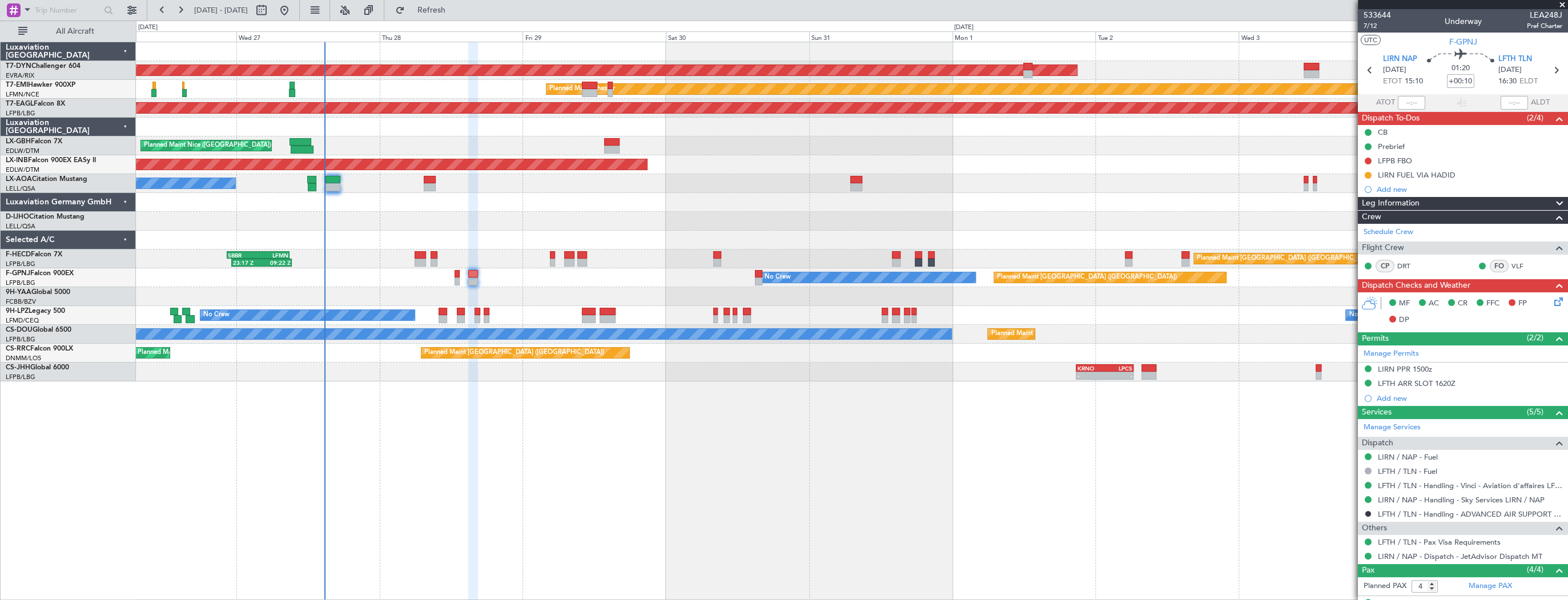
click at [453, 455] on div "AOG Maint Riga (Riga Intl) Planned Maint [PERSON_NAME] Grounded [US_STATE] ([GE…" at bounding box center [851, 320] width 1432 height 558
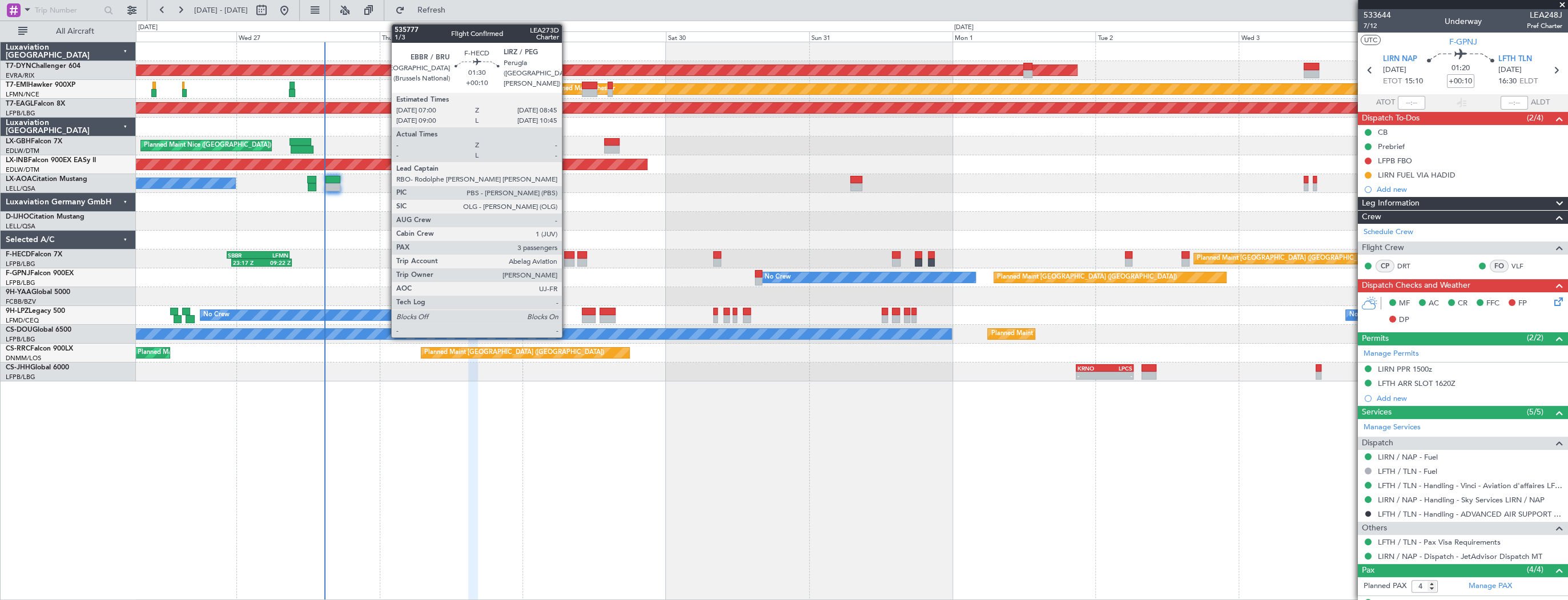
click at [567, 253] on div at bounding box center [569, 254] width 11 height 8
type input "3"
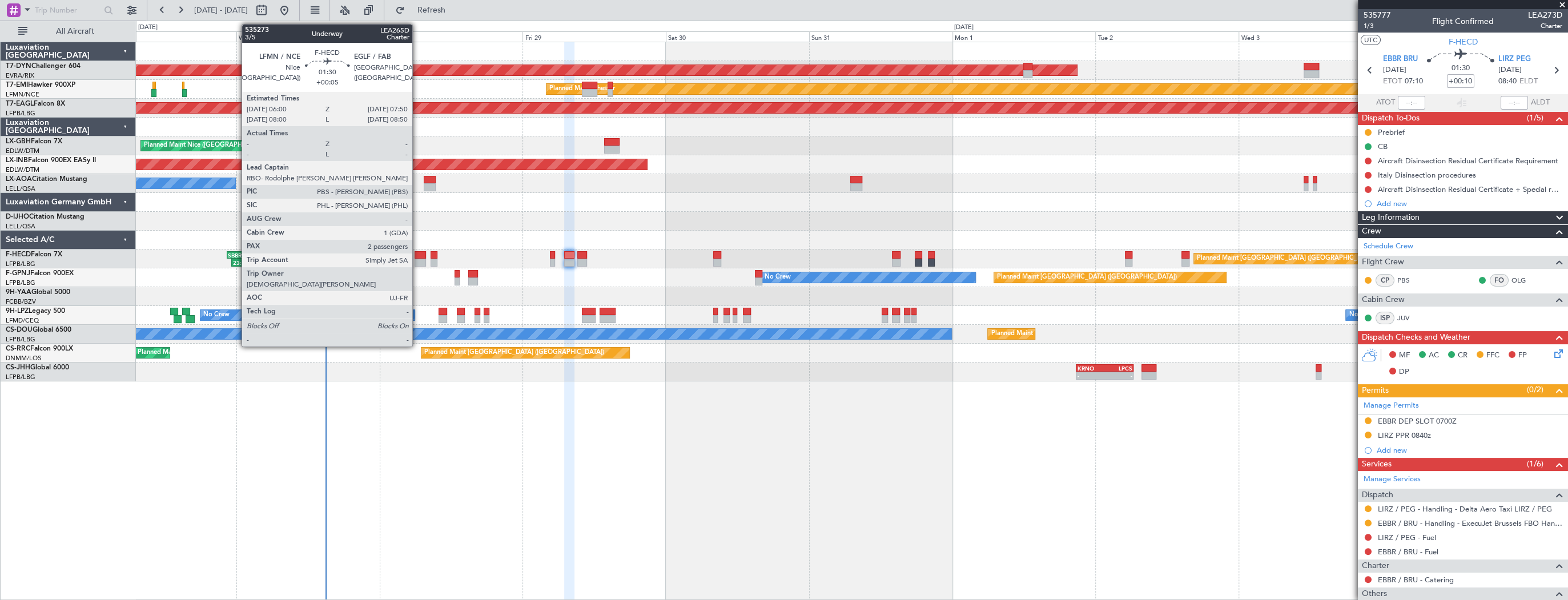
click at [417, 254] on div at bounding box center [420, 254] width 11 height 8
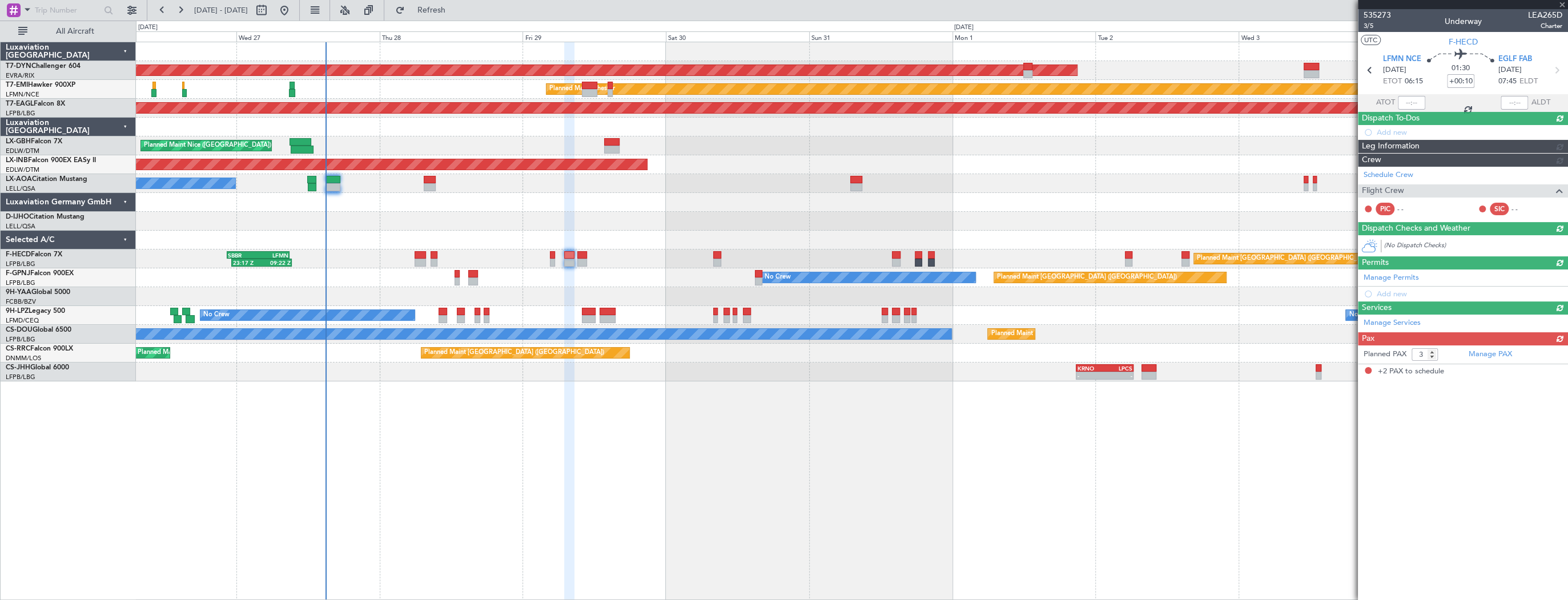
type input "+00:05"
type input "2"
